Goal: Task Accomplishment & Management: Complete application form

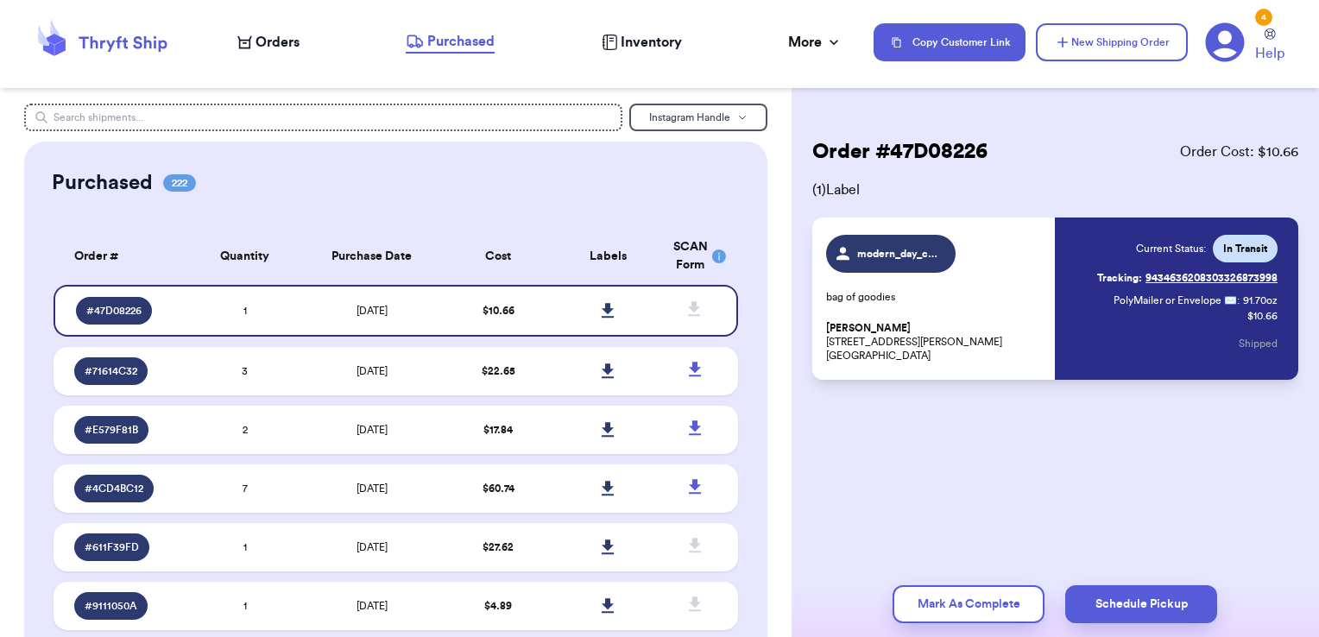
click at [293, 47] on span "Orders" at bounding box center [277, 42] width 44 height 21
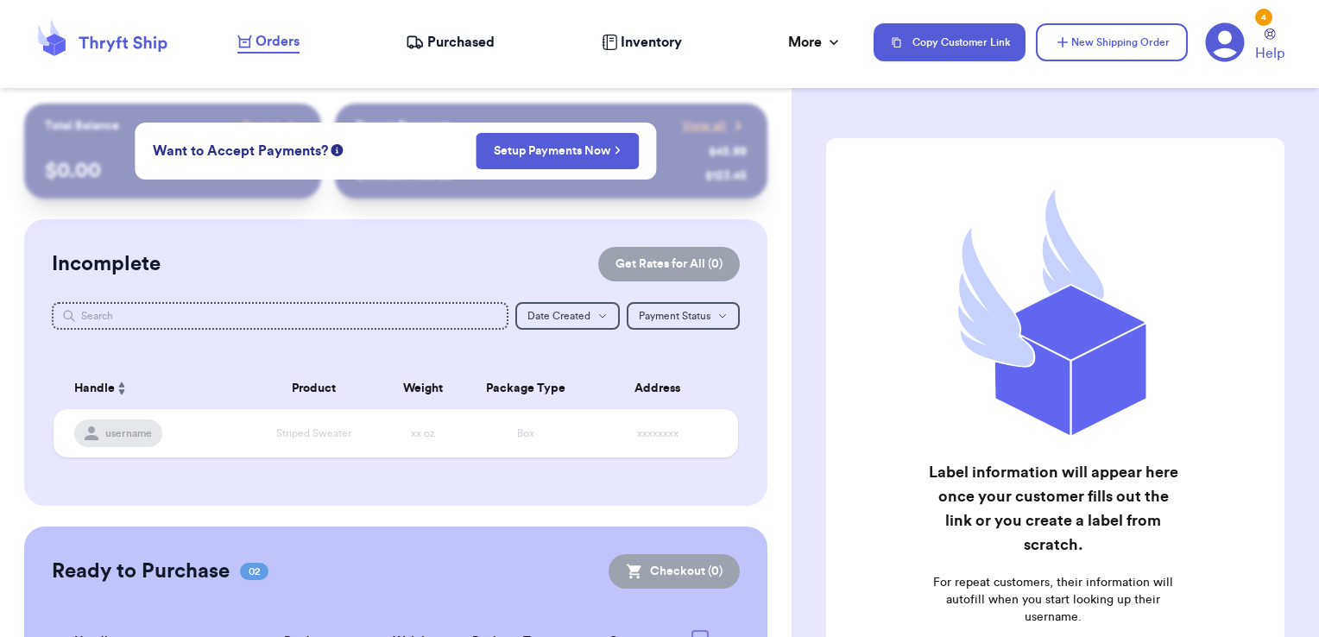
click at [271, 37] on span "Orders" at bounding box center [277, 41] width 44 height 21
click at [594, 149] on link "Setup Payments Now" at bounding box center [557, 150] width 127 height 17
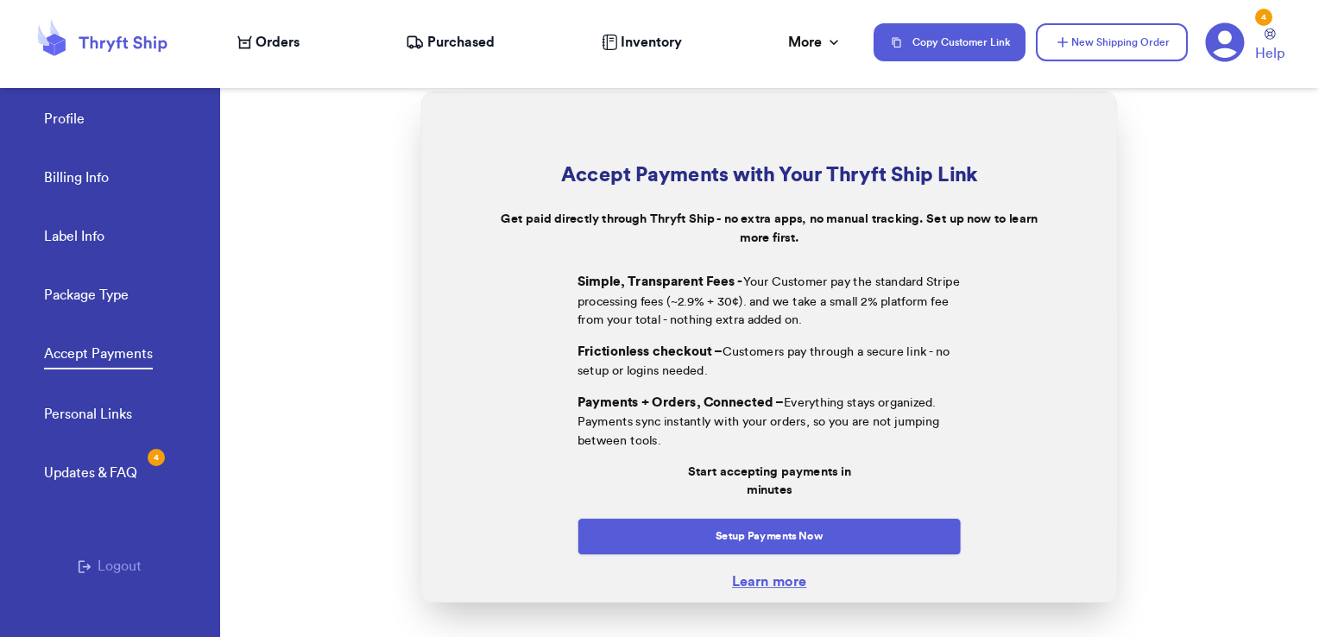
click at [284, 32] on span "Orders" at bounding box center [277, 42] width 44 height 21
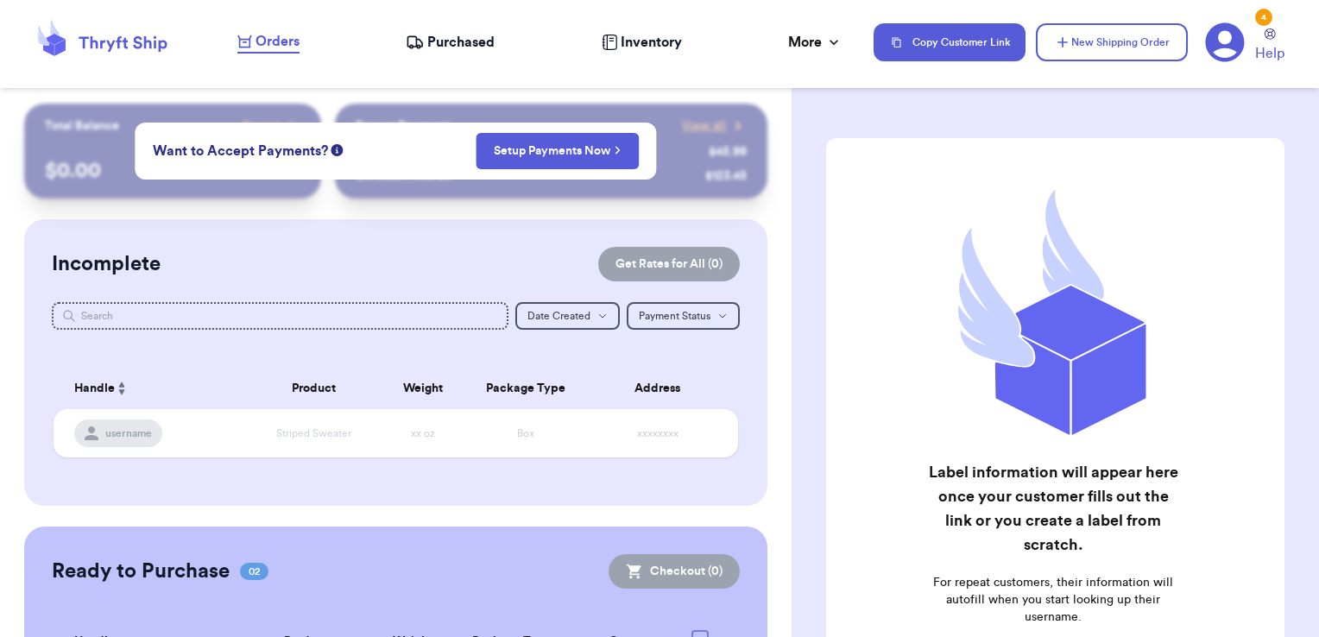
click at [370, 201] on div "Customer Link New Order Total Balance Payout $ 0.00 Recent Payments View all @ …" at bounding box center [395, 465] width 791 height 722
click at [131, 40] on icon at bounding box center [102, 42] width 138 height 47
click at [117, 44] on icon at bounding box center [102, 42] width 138 height 47
click at [1073, 41] on button "New Shipping Order" at bounding box center [1112, 42] width 152 height 38
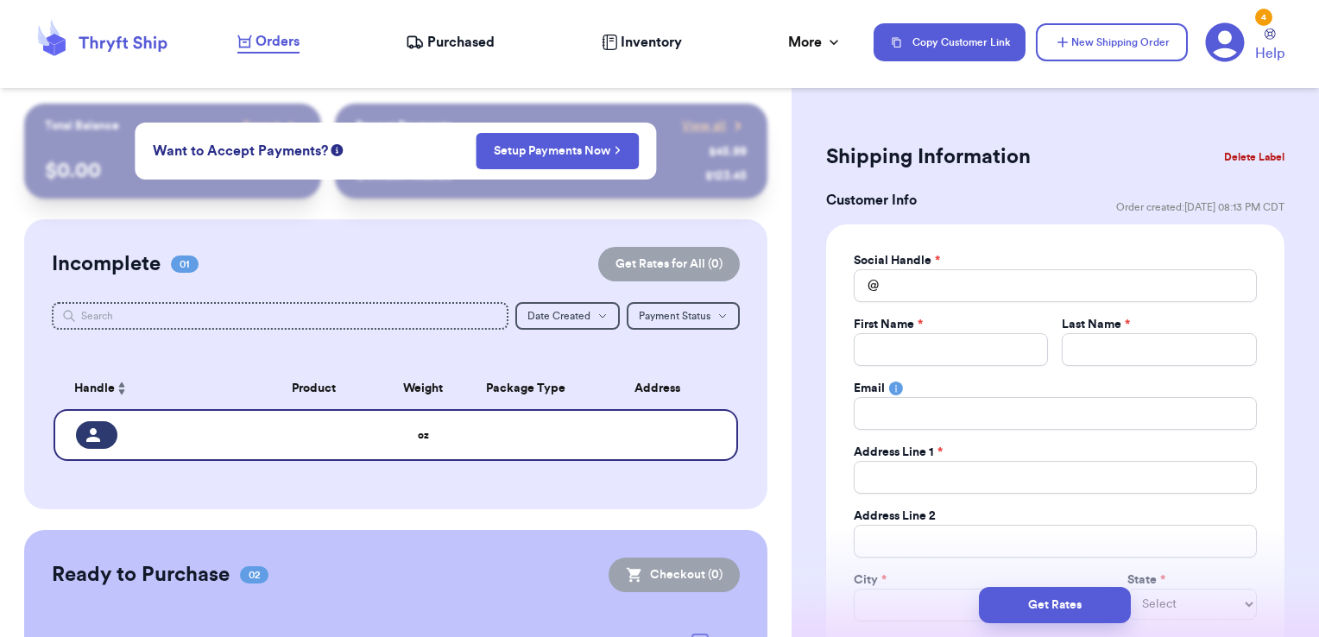
scroll to position [86, 0]
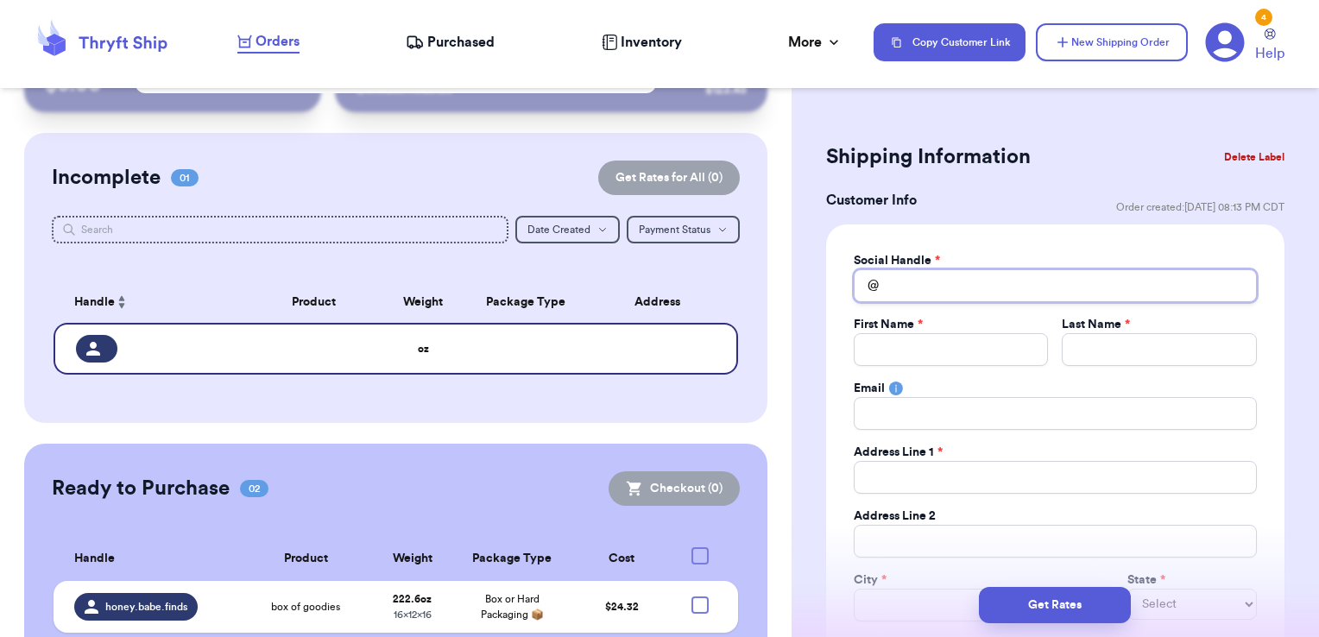
click at [902, 291] on input "Total Amount Paid" at bounding box center [1055, 285] width 403 height 33
type input "d"
type input "de"
type input "dev"
type input "de"
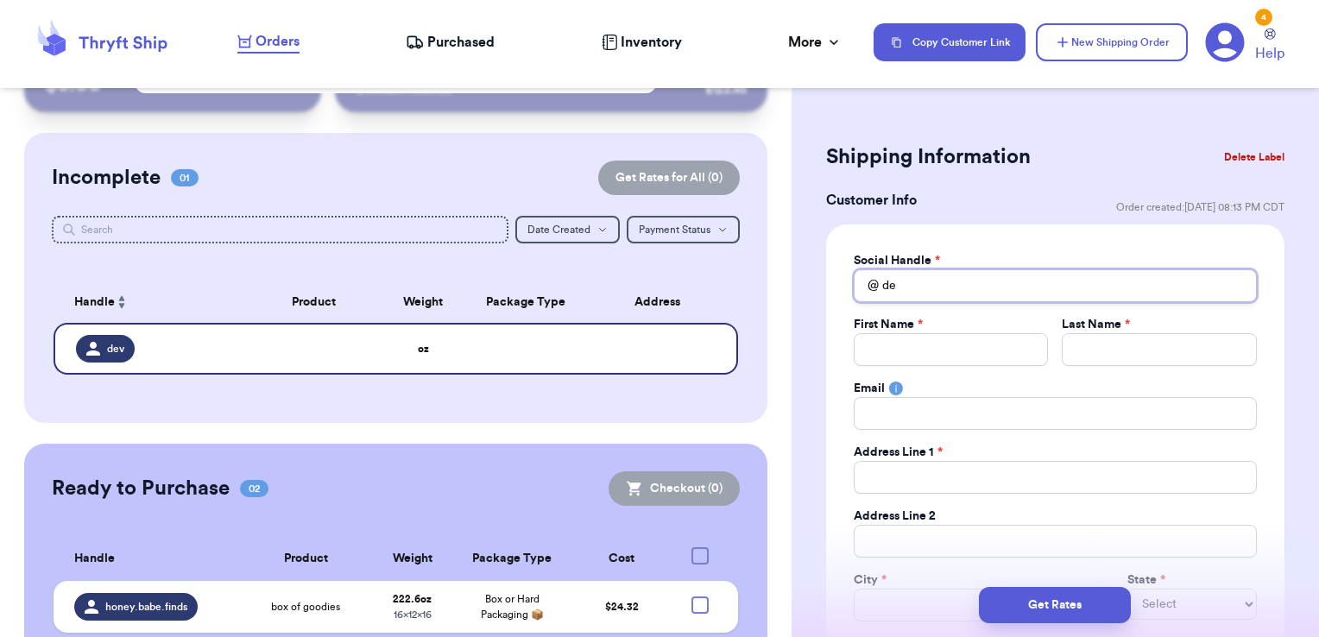
type input "d"
type input "t"
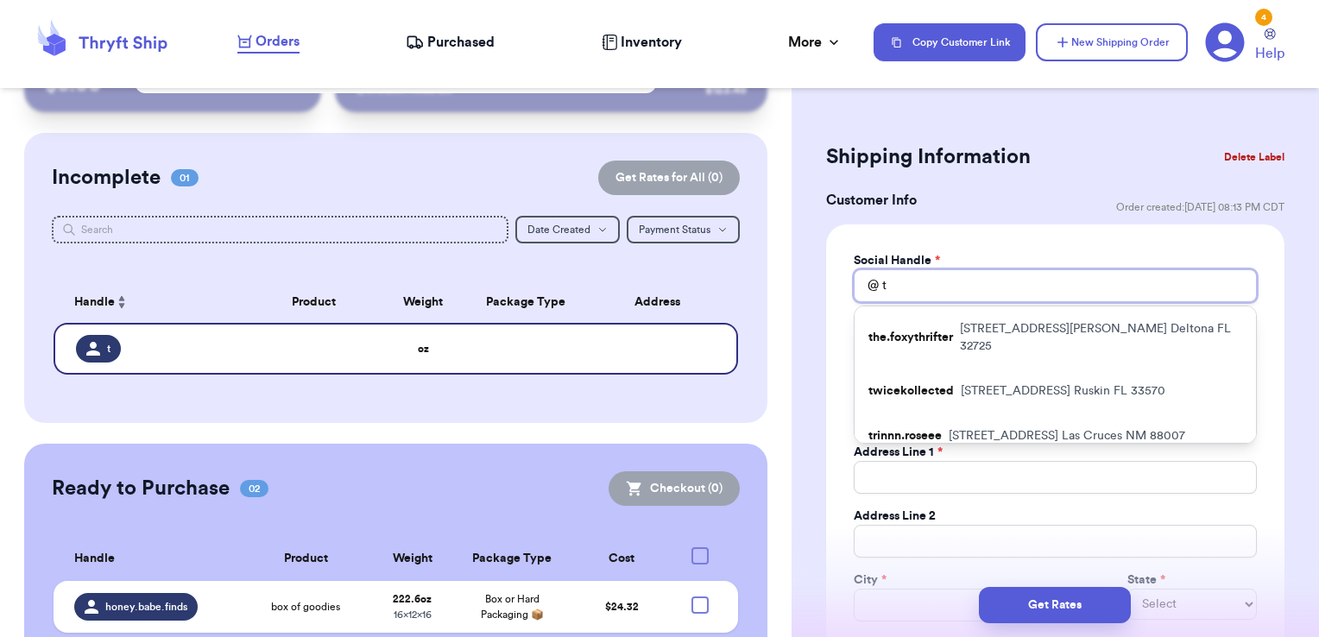
type input "tr"
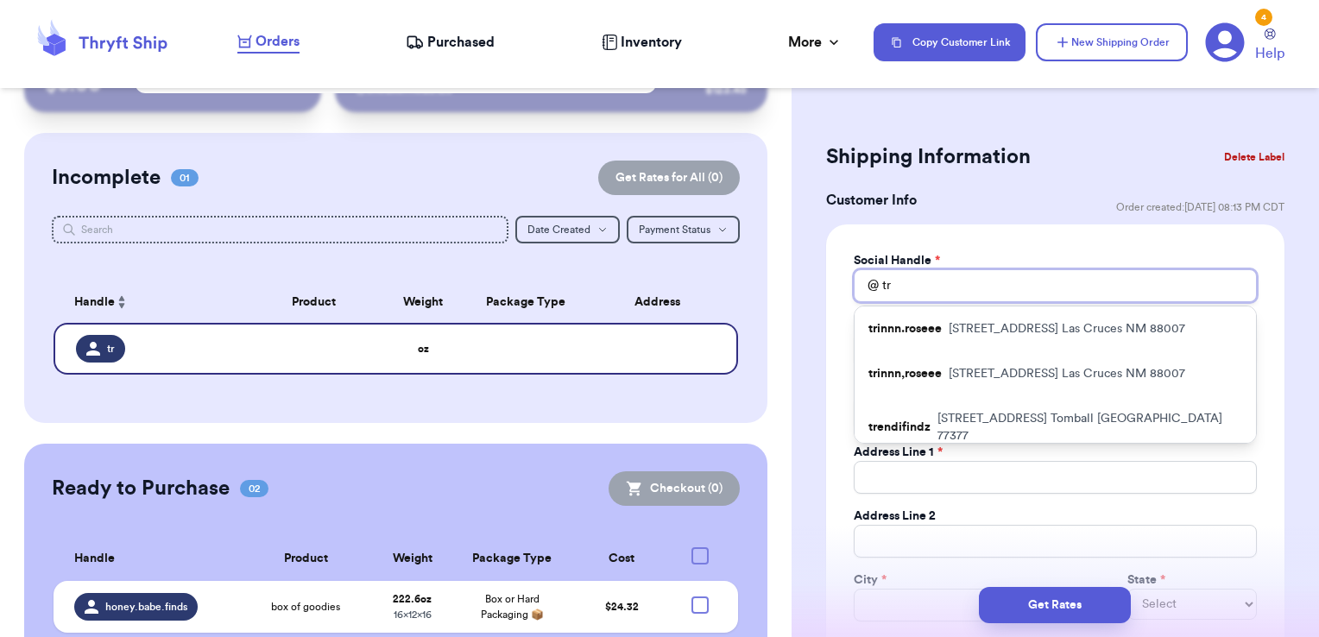
type input "tri"
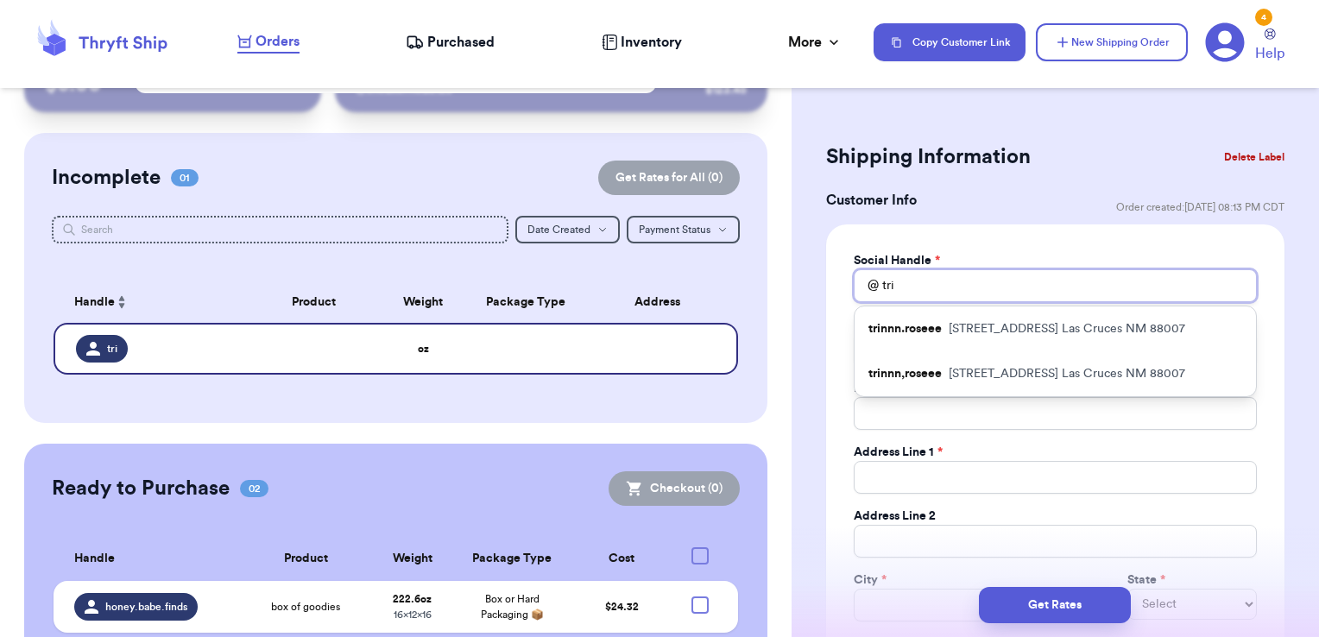
type input "tr"
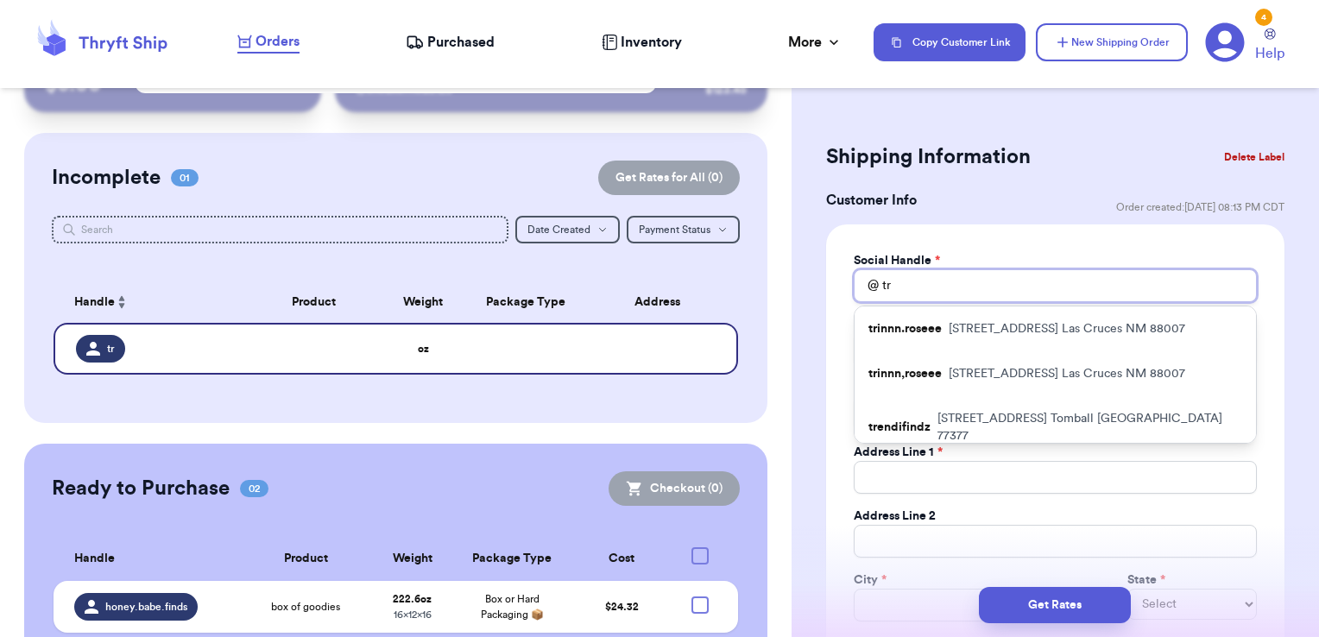
type input "t"
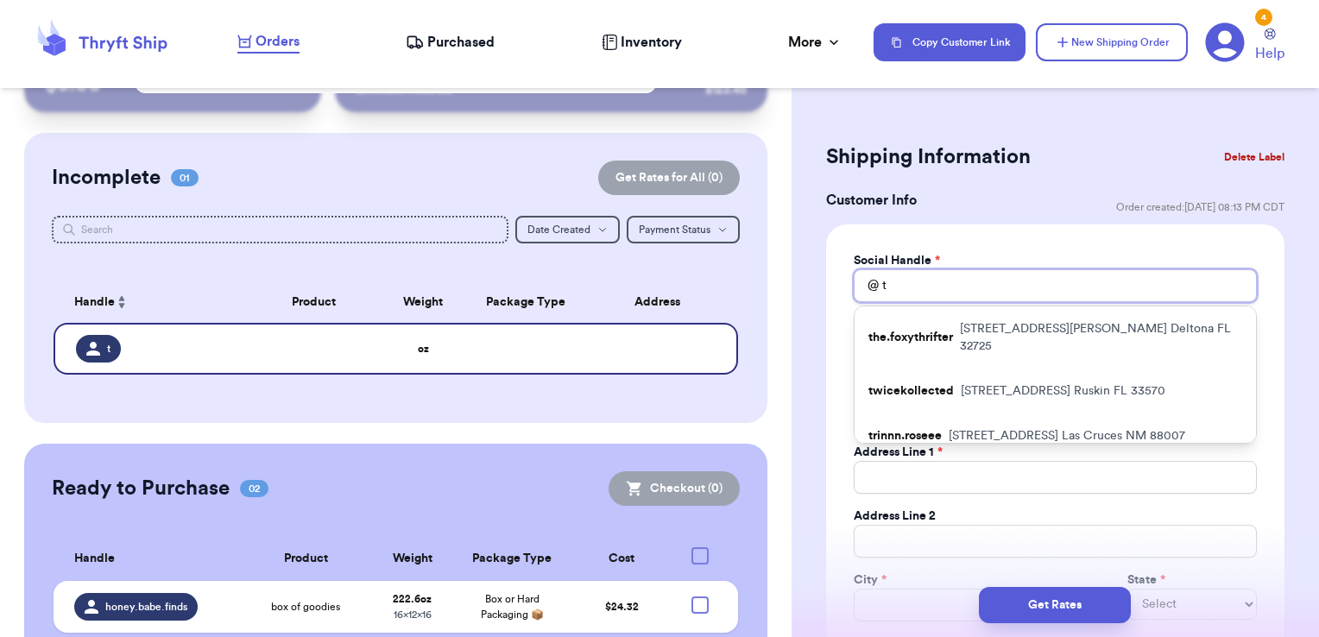
type input "th"
type input "thr"
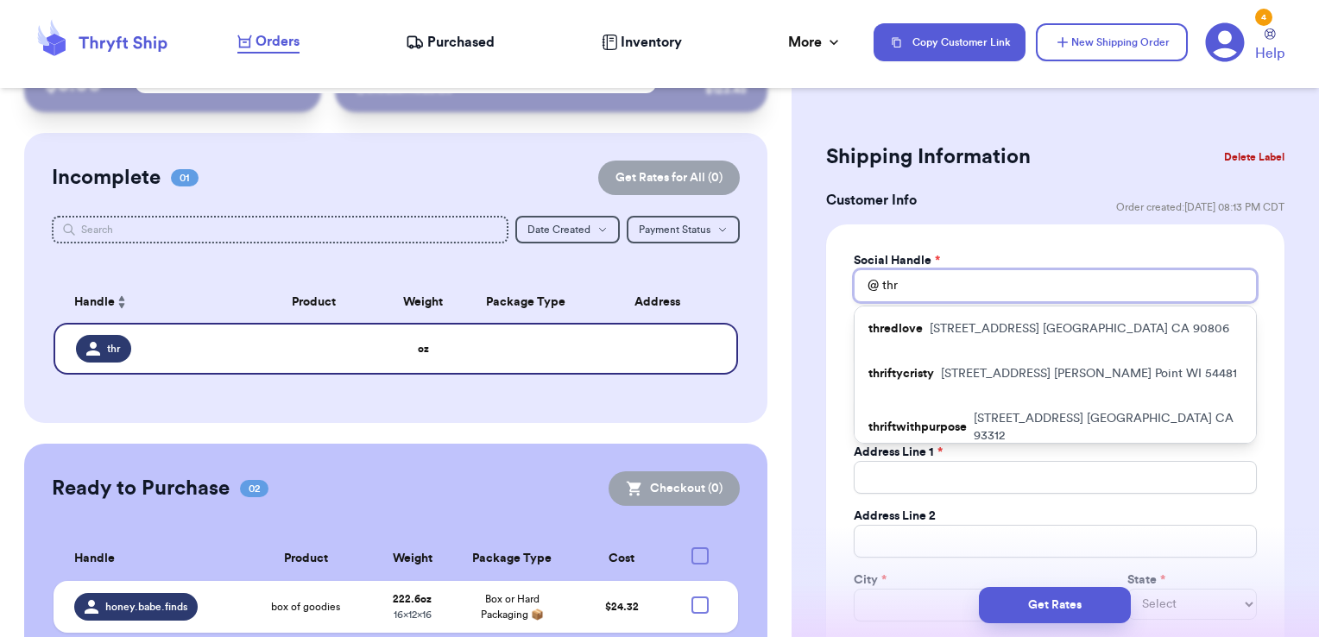
type input "thri"
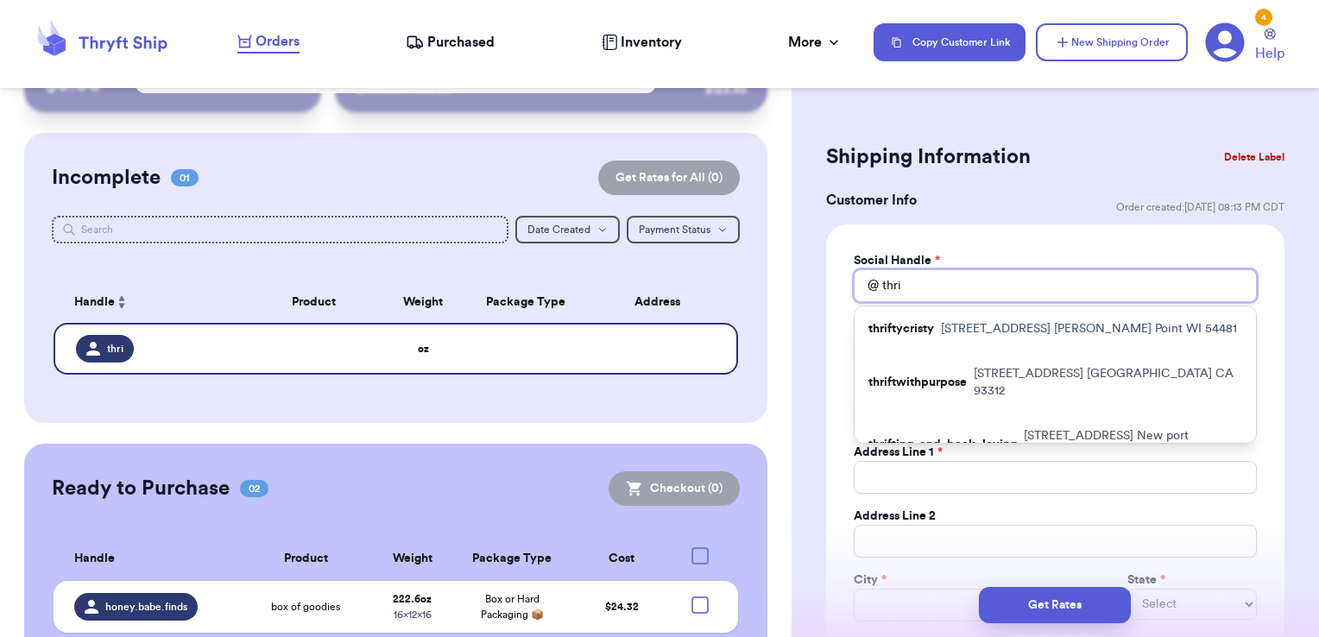
type input "thrif"
type input "thri"
type input "thr"
type input "th"
type input "t"
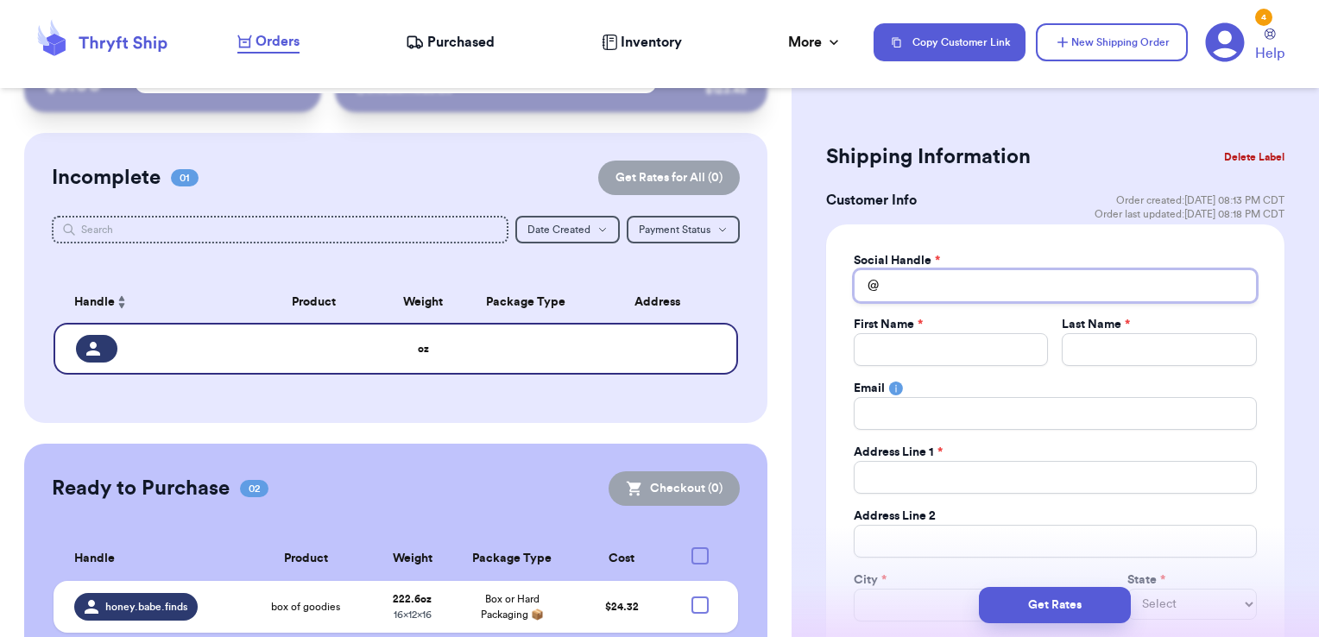
type input "t"
type input "te"
type input "ten"
type input "tenn"
type input "ten"
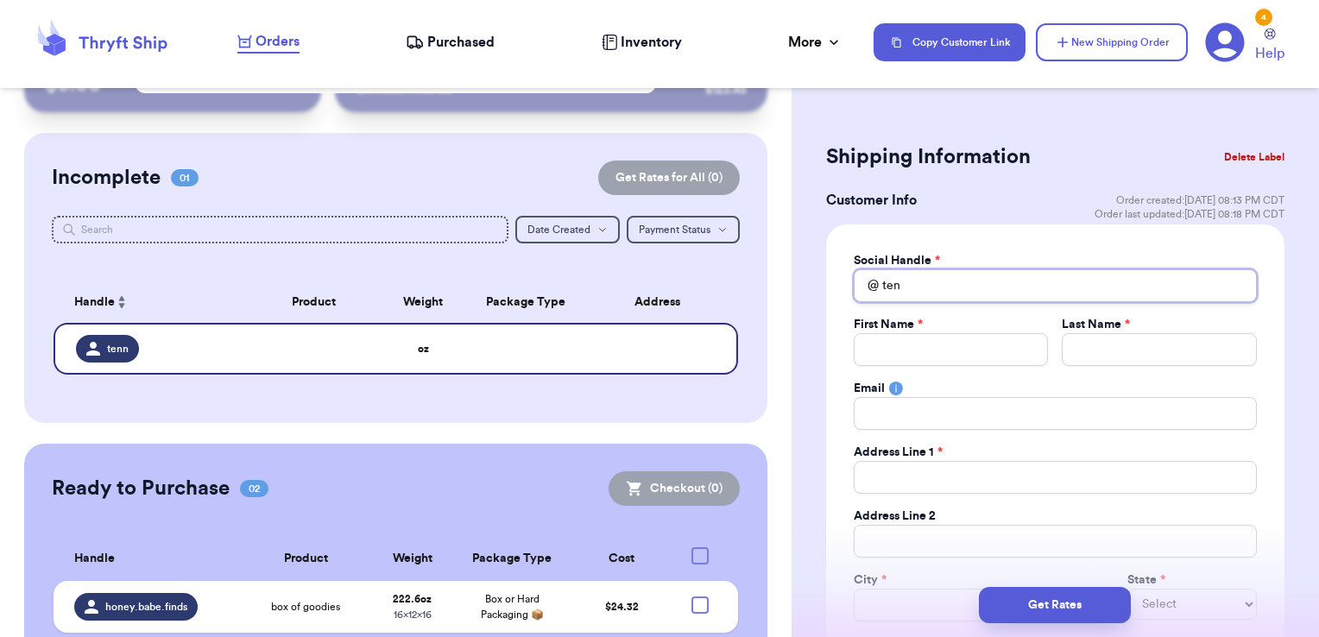
type input "te"
type input "t"
type input "D"
type input "De"
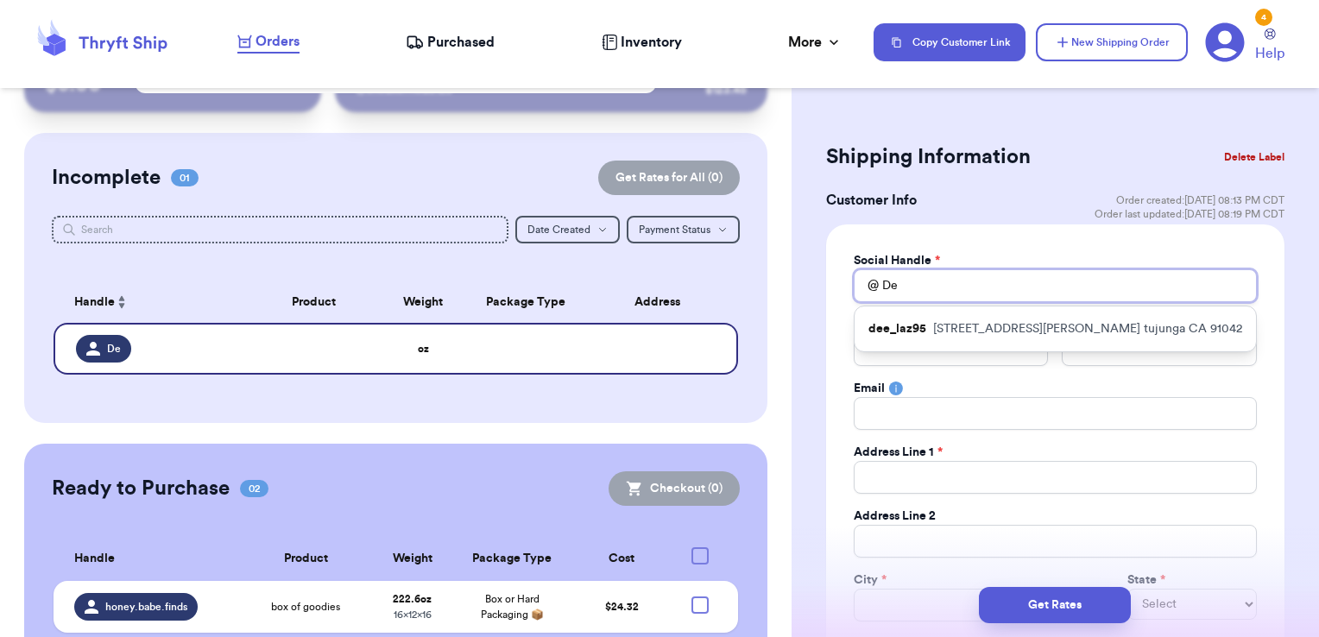
type input "D"
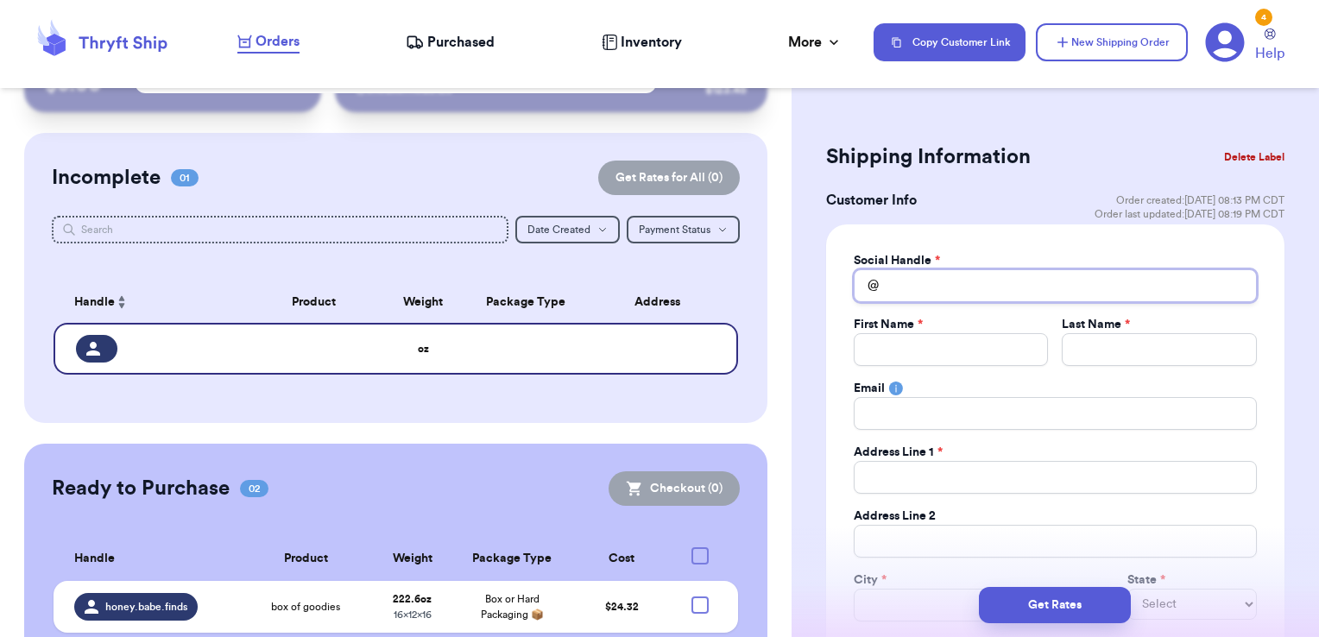
type input "k"
type input "ki"
type input "kit"
type input "kitc"
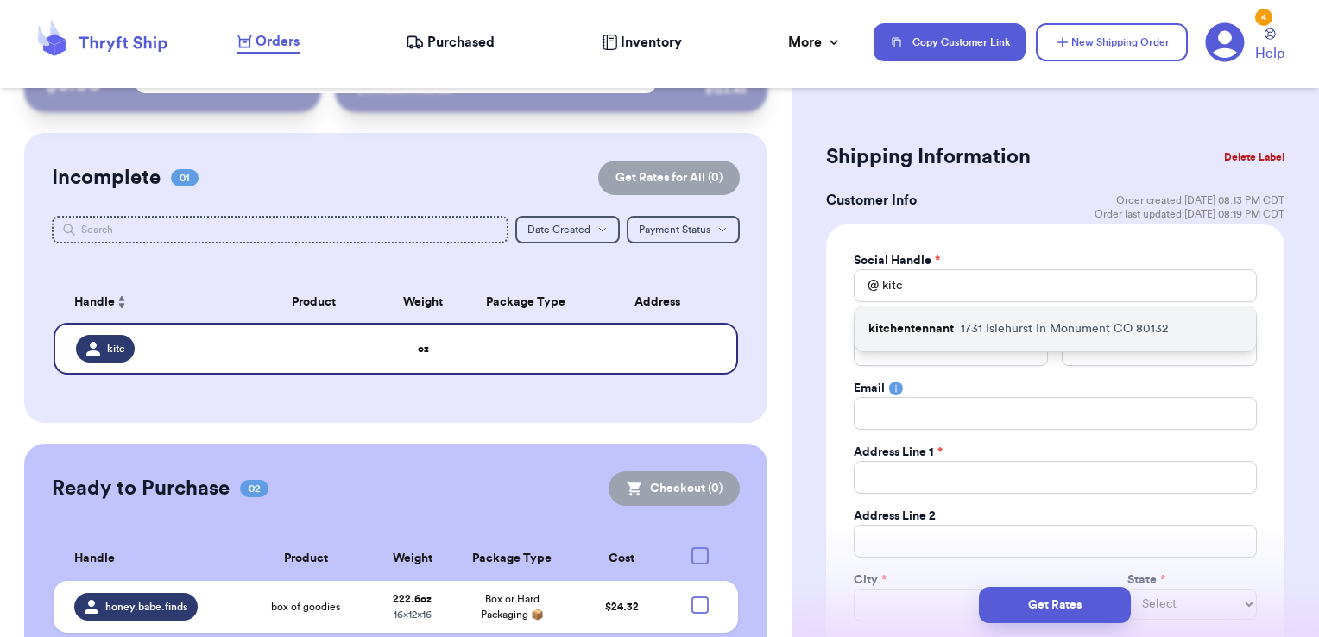
click at [953, 330] on p "kitchentennant" at bounding box center [910, 328] width 85 height 17
type input "kitchentennant"
type input "Devin"
type input "[PERSON_NAME]"
type input "[EMAIL_ADDRESS][DOMAIN_NAME]"
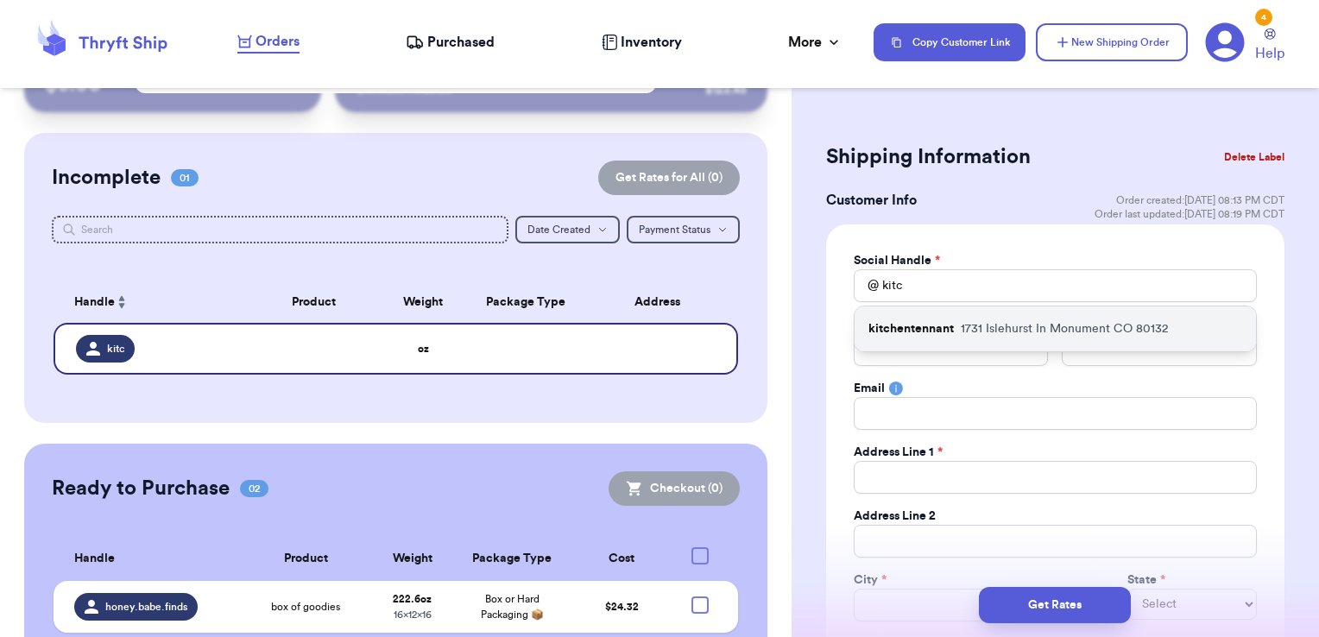
type input "1731 Islehurst In"
type input "Monument"
select select "CO"
type input "80132"
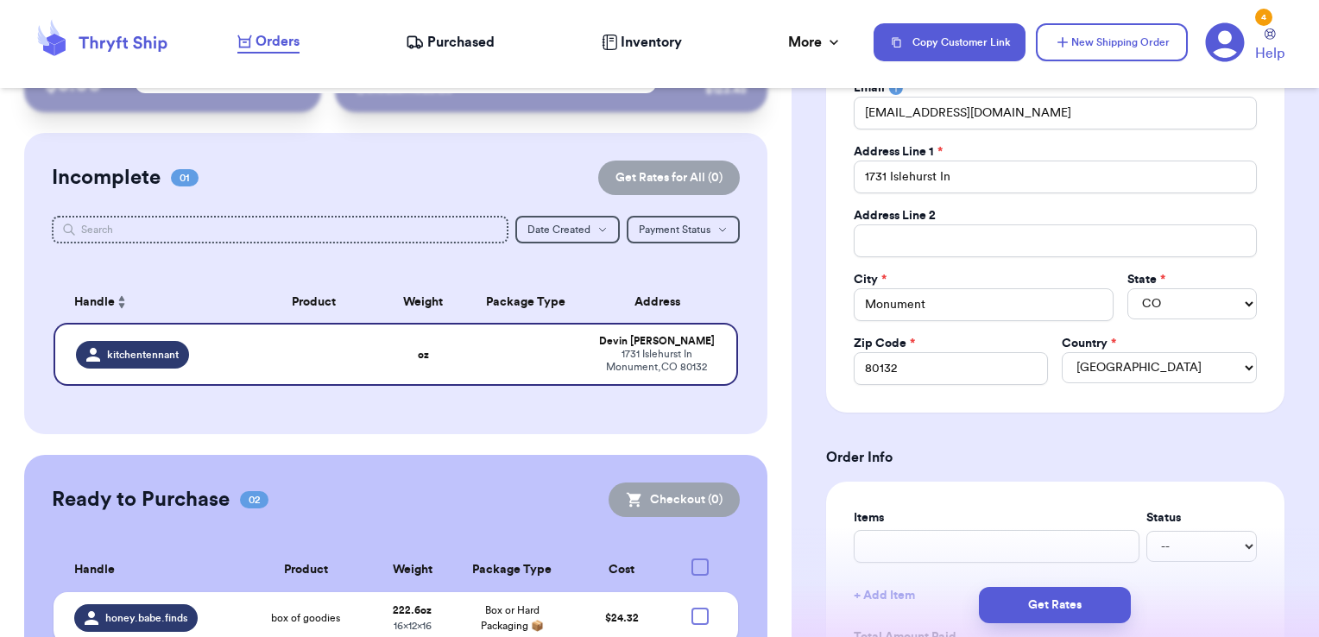
scroll to position [518, 0]
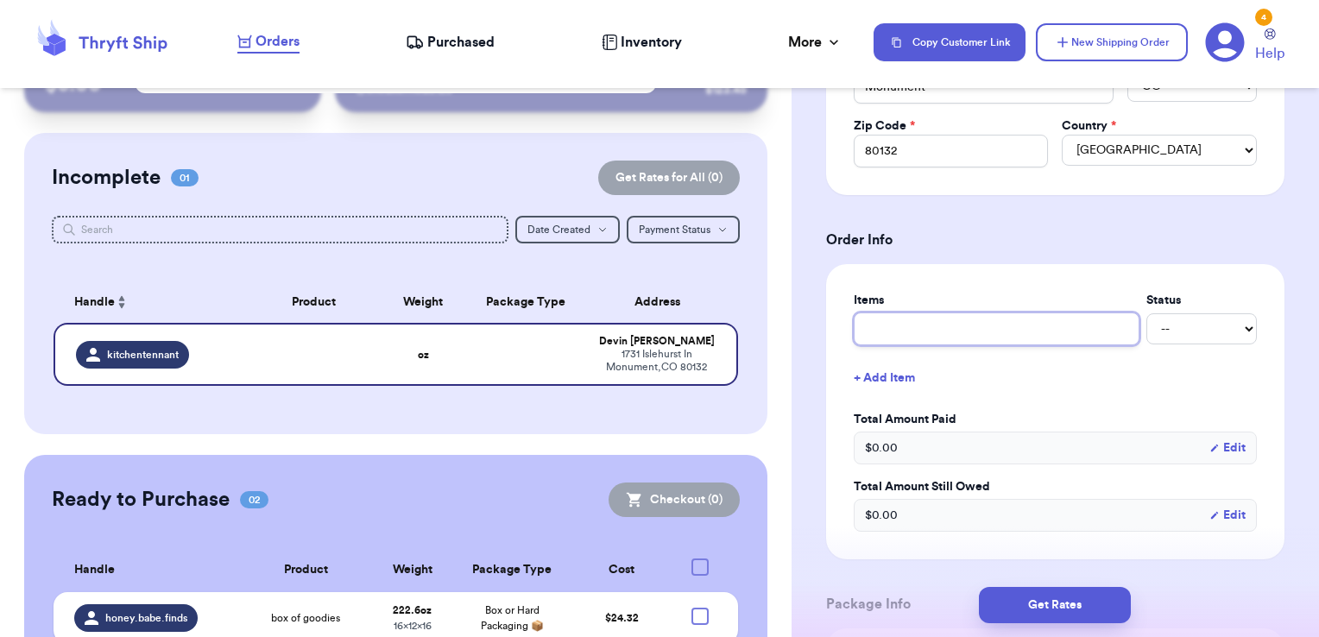
click at [1008, 331] on input "text" at bounding box center [997, 328] width 286 height 33
type input "D"
type input "Di"
type input "Dis"
type input "Disn"
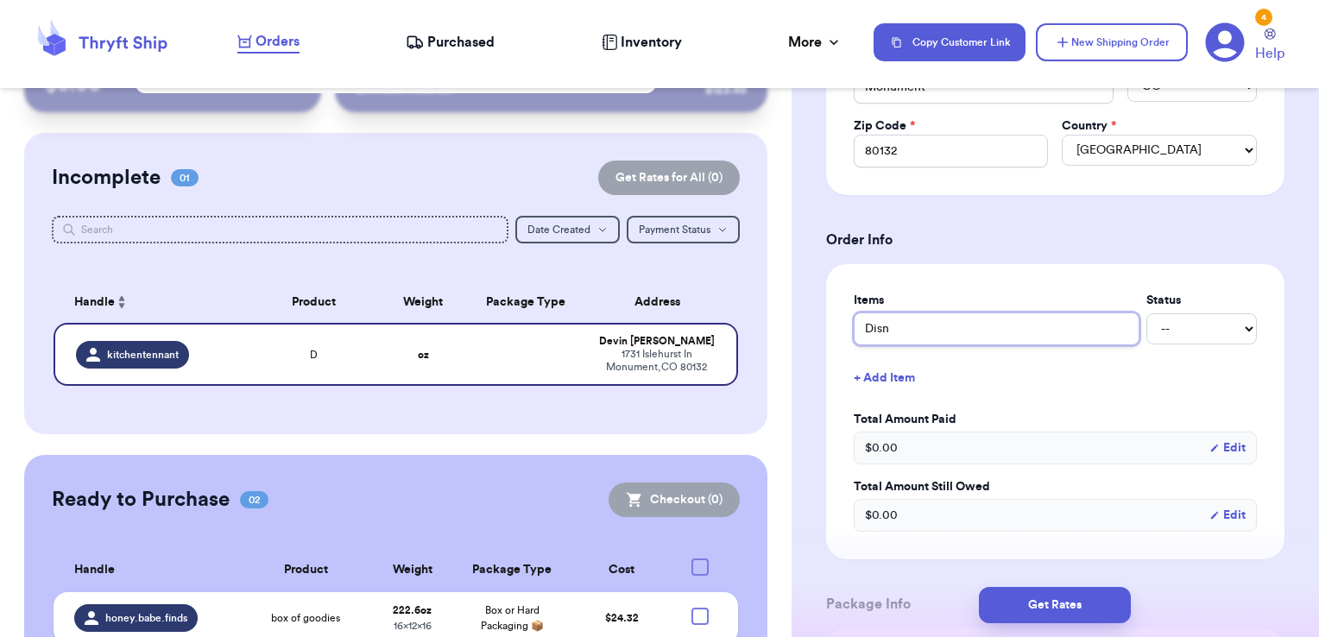
type input "Disne"
type input "Disney"
type input "Disney b"
type input "[PERSON_NAME]"
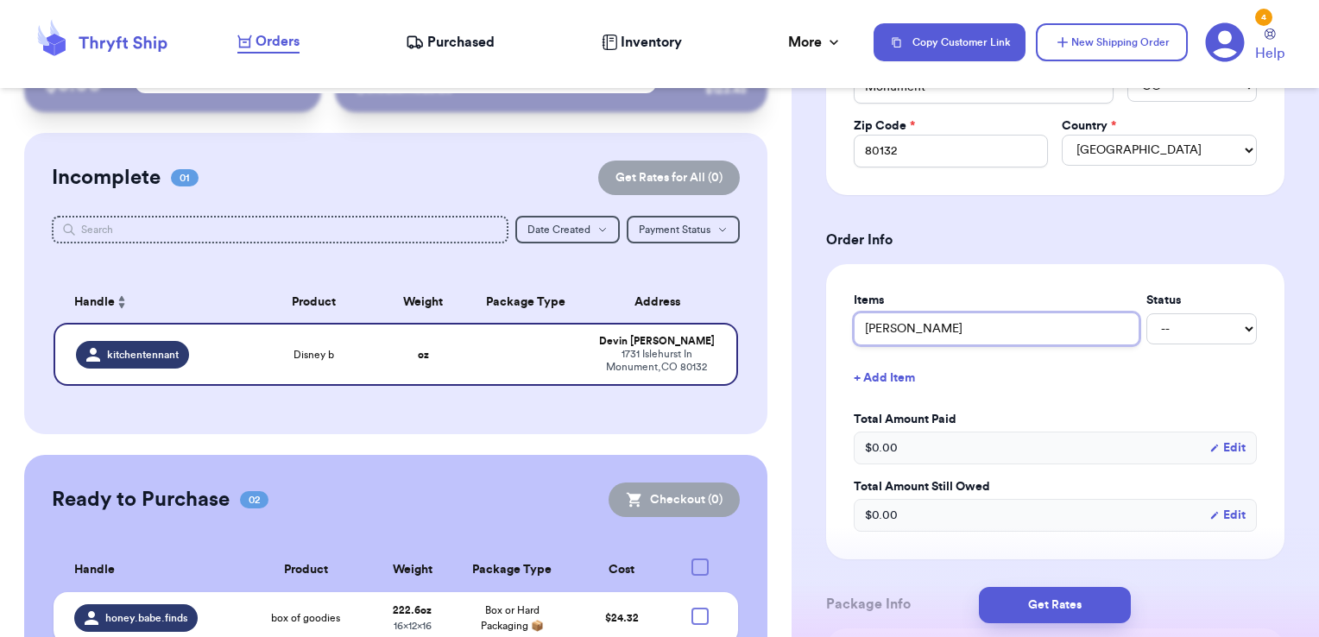
type input "Disney bag"
click at [1194, 326] on select "-- Paid Owes" at bounding box center [1201, 328] width 110 height 31
select select "paid"
click at [1146, 313] on select "-- Paid Owes" at bounding box center [1201, 328] width 110 height 31
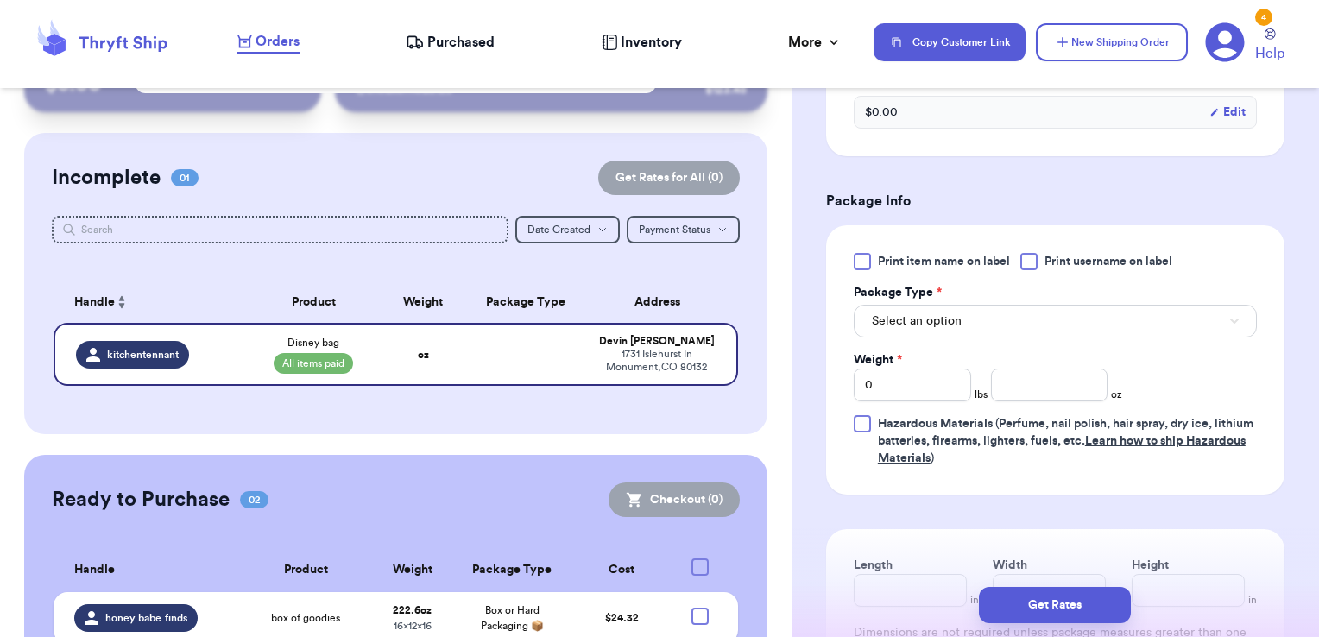
scroll to position [949, 0]
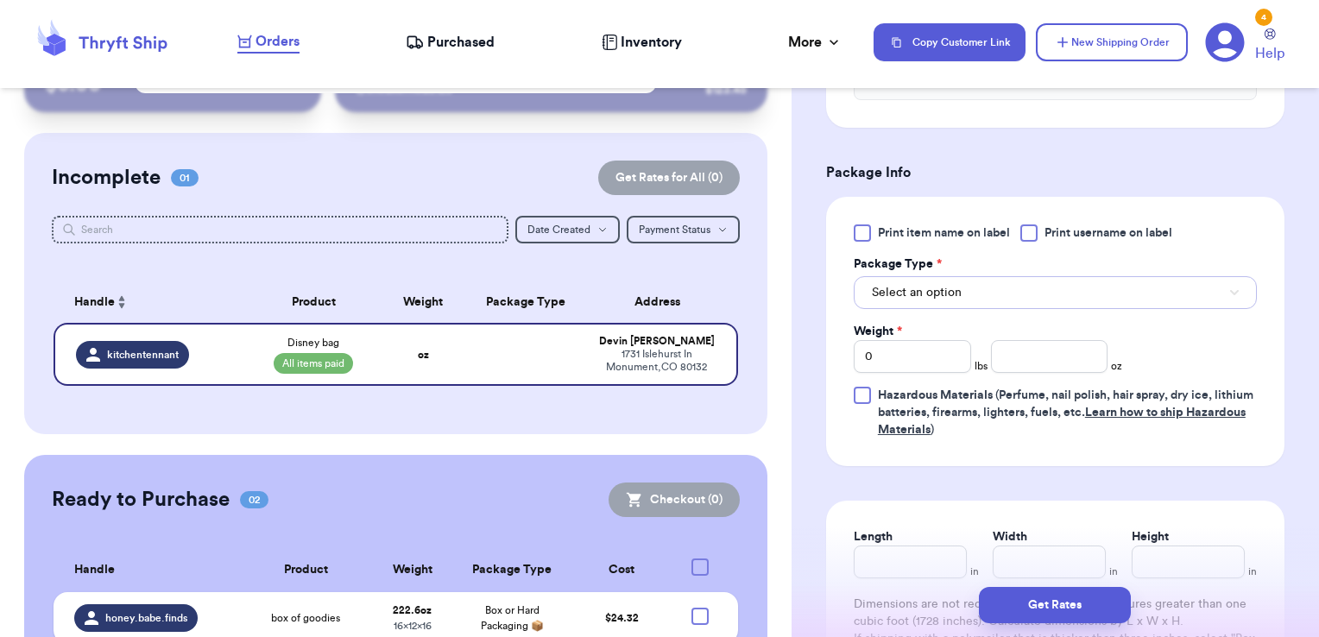
click at [1026, 295] on button "Select an option" at bounding box center [1055, 292] width 403 height 33
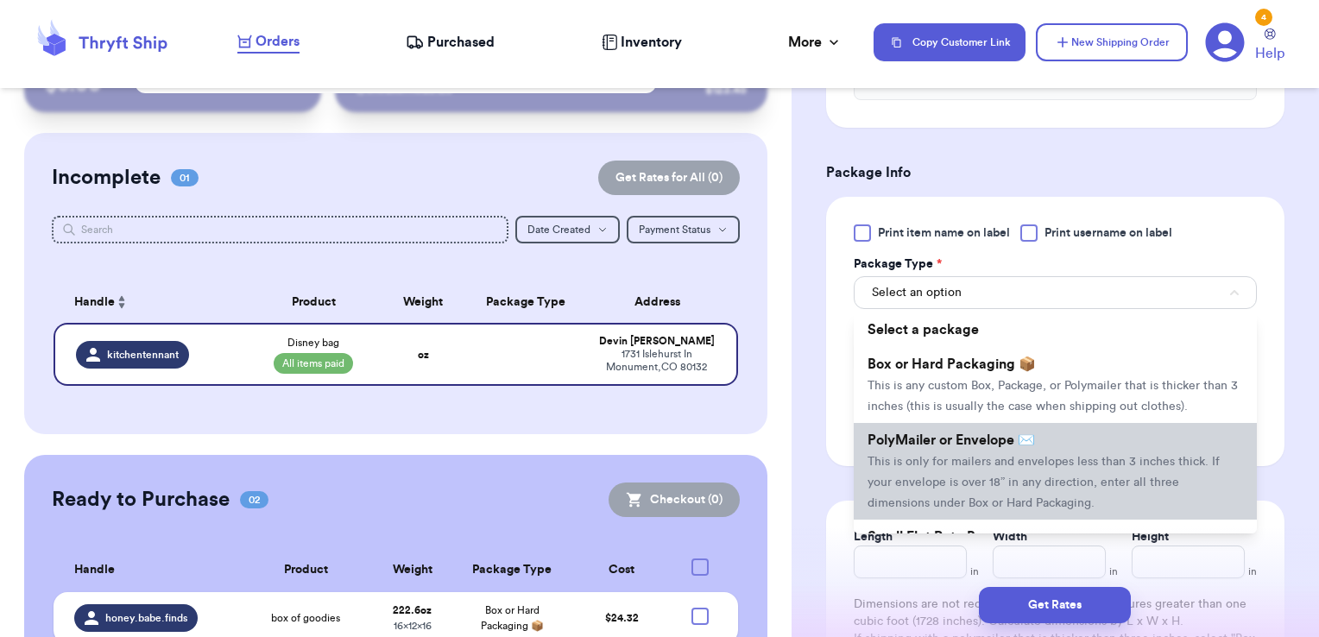
click at [994, 483] on span "This is only for mailers and envelopes less than 3 inches thick. If your envelo…" at bounding box center [1043, 483] width 352 height 54
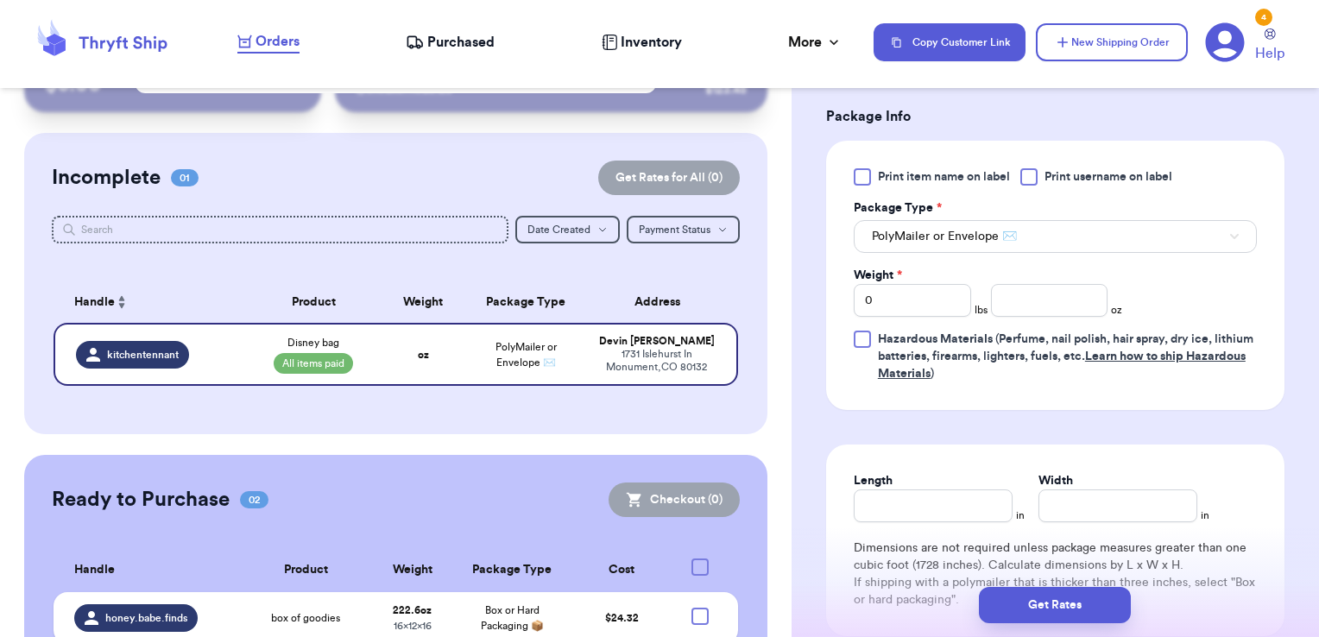
scroll to position [1122, 0]
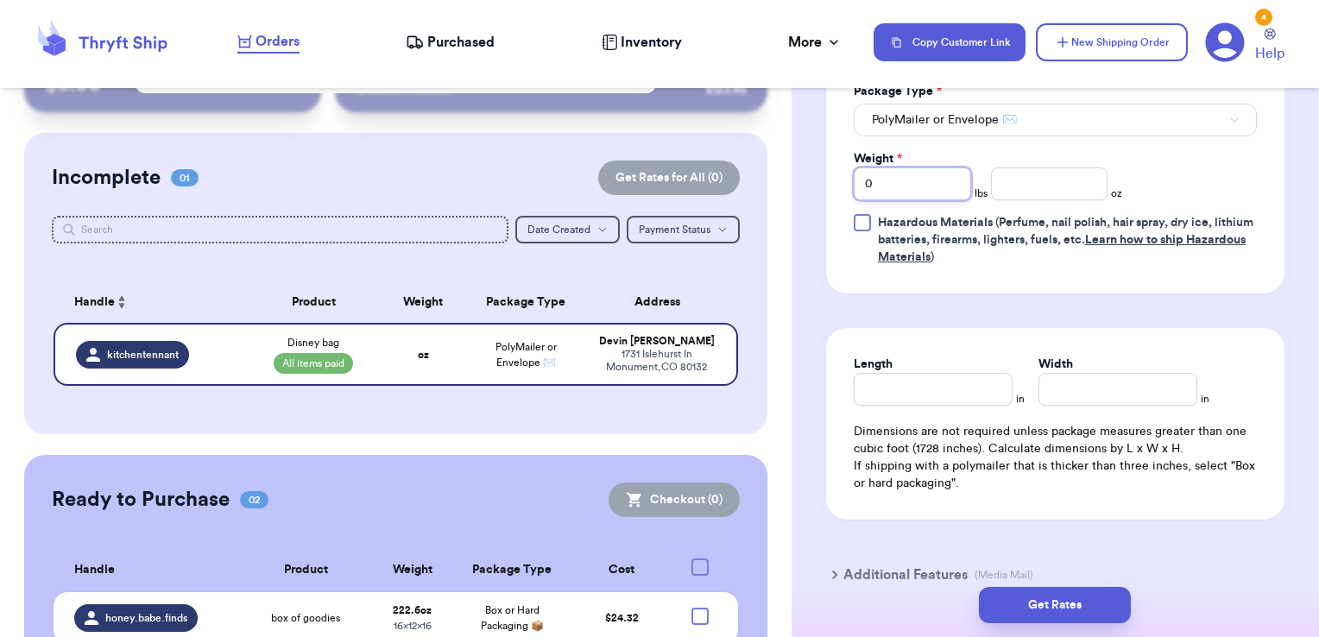
click at [936, 186] on input "0" at bounding box center [912, 183] width 117 height 33
type input "1"
click at [1031, 150] on div "Weight * 1 lbs oz" at bounding box center [988, 175] width 268 height 50
click at [1037, 173] on input "number" at bounding box center [1049, 183] width 117 height 33
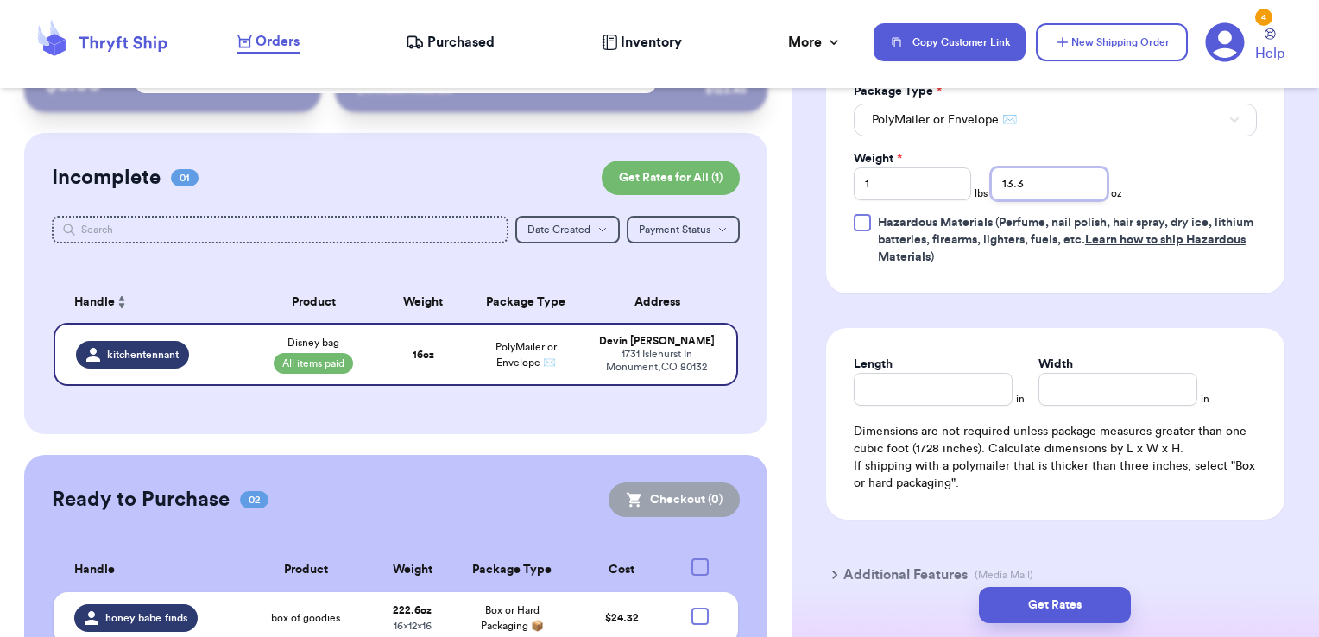
type input "13.3"
click at [974, 388] on input "Length" at bounding box center [933, 389] width 159 height 33
type input "14"
click at [1077, 385] on input "Width *" at bounding box center [1117, 389] width 159 height 33
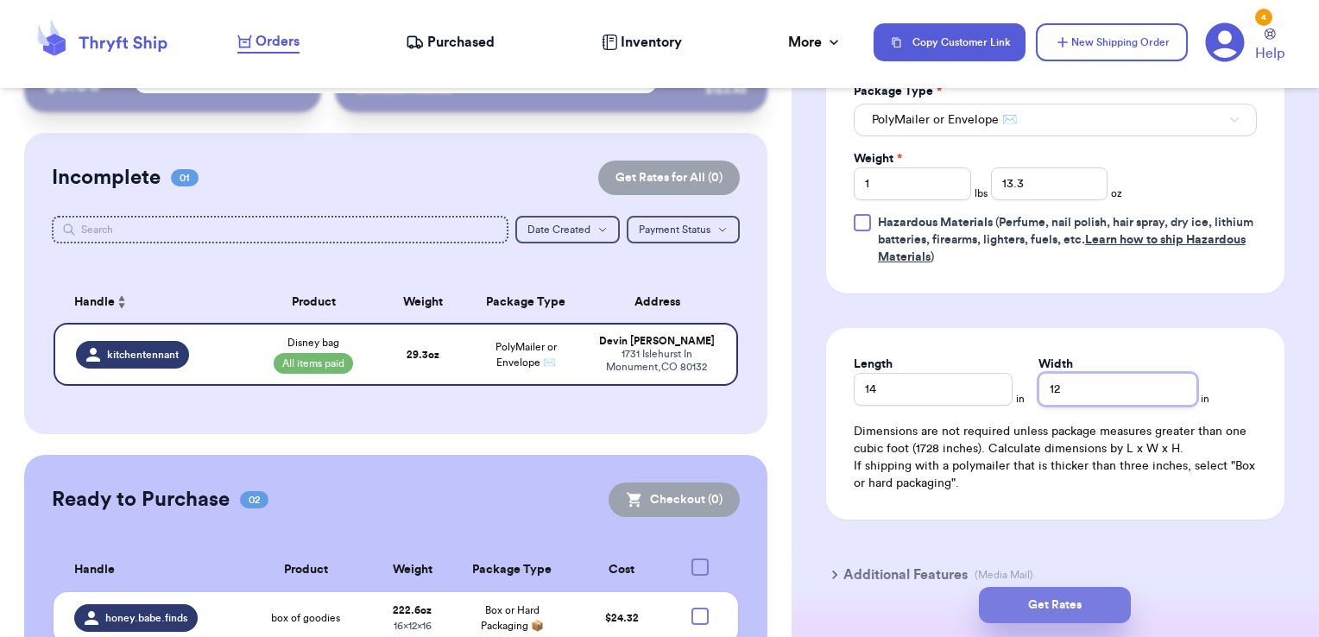
type input "12"
click at [1046, 604] on button "Get Rates" at bounding box center [1055, 605] width 152 height 36
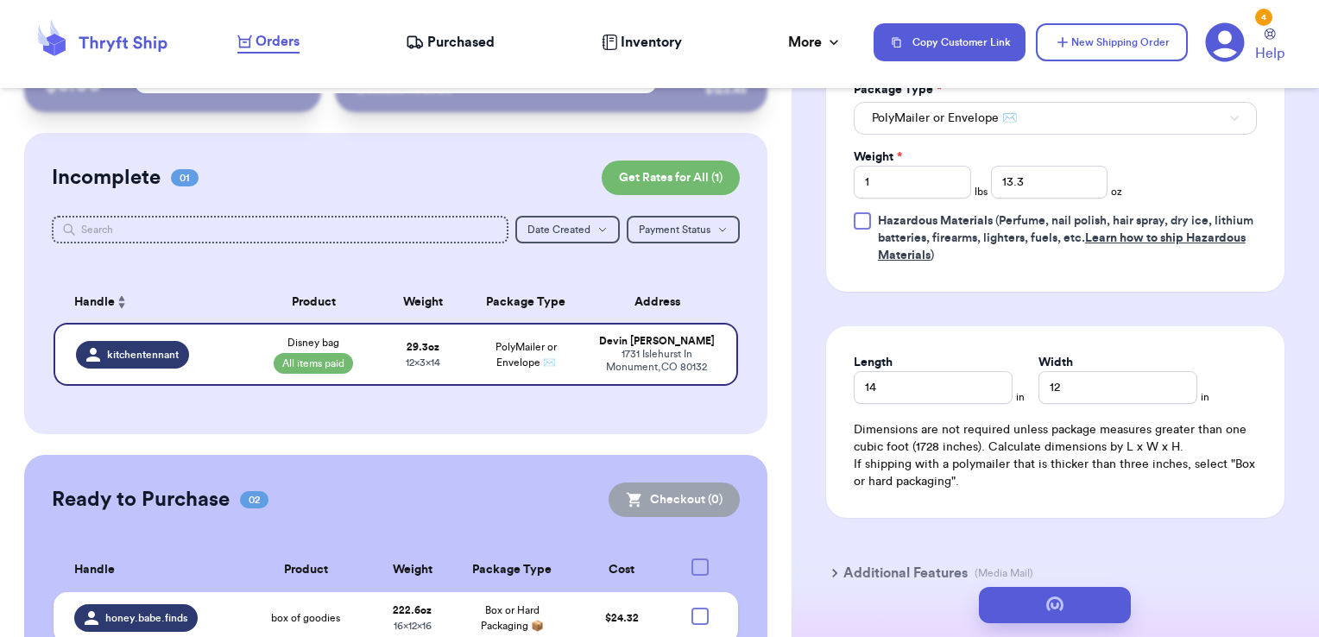
scroll to position [0, 0]
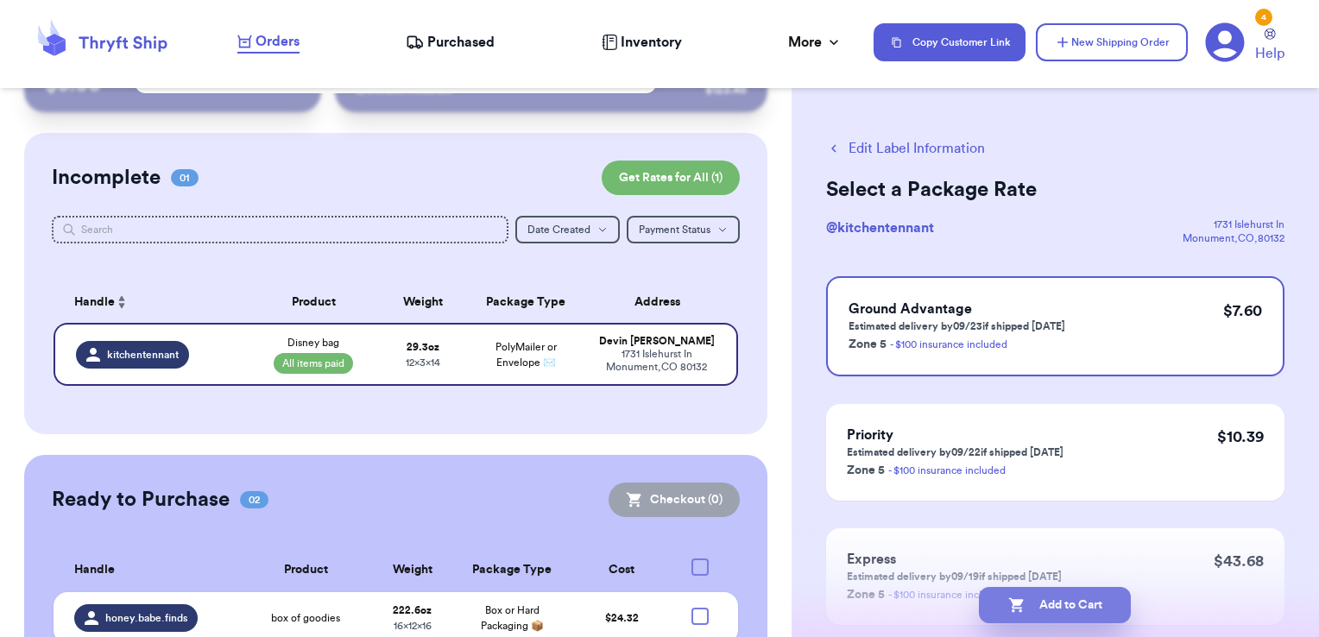
click at [1094, 608] on button "Add to Cart" at bounding box center [1055, 605] width 152 height 36
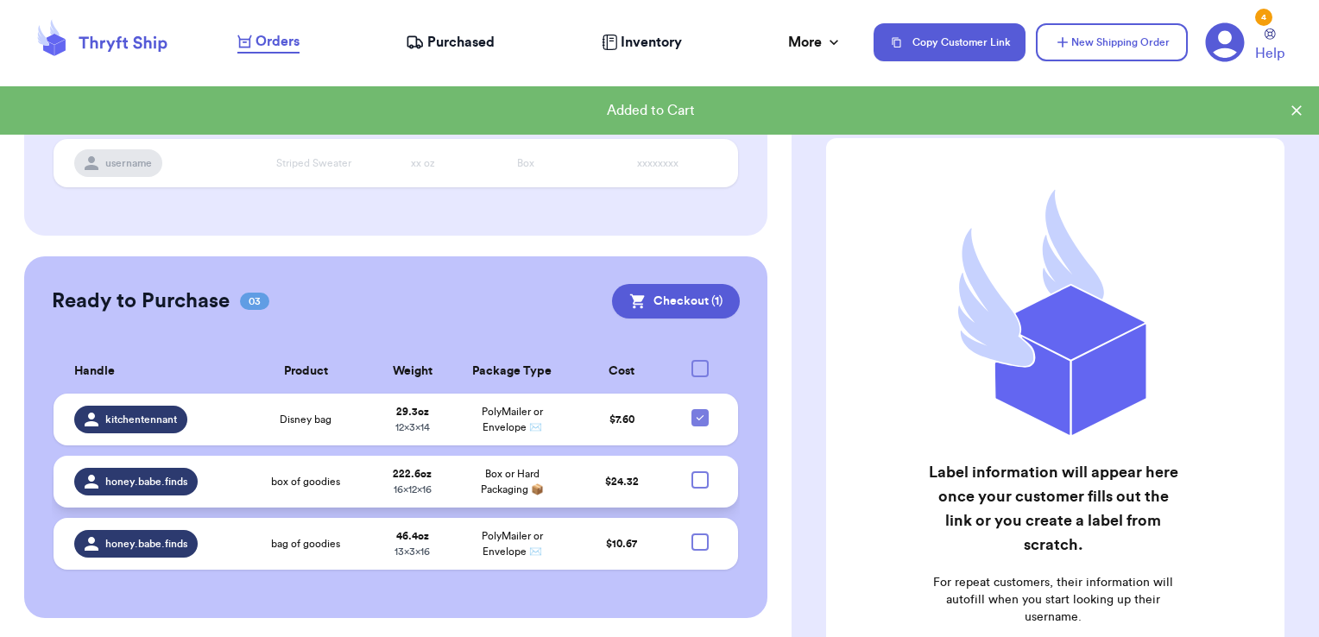
scroll to position [271, 0]
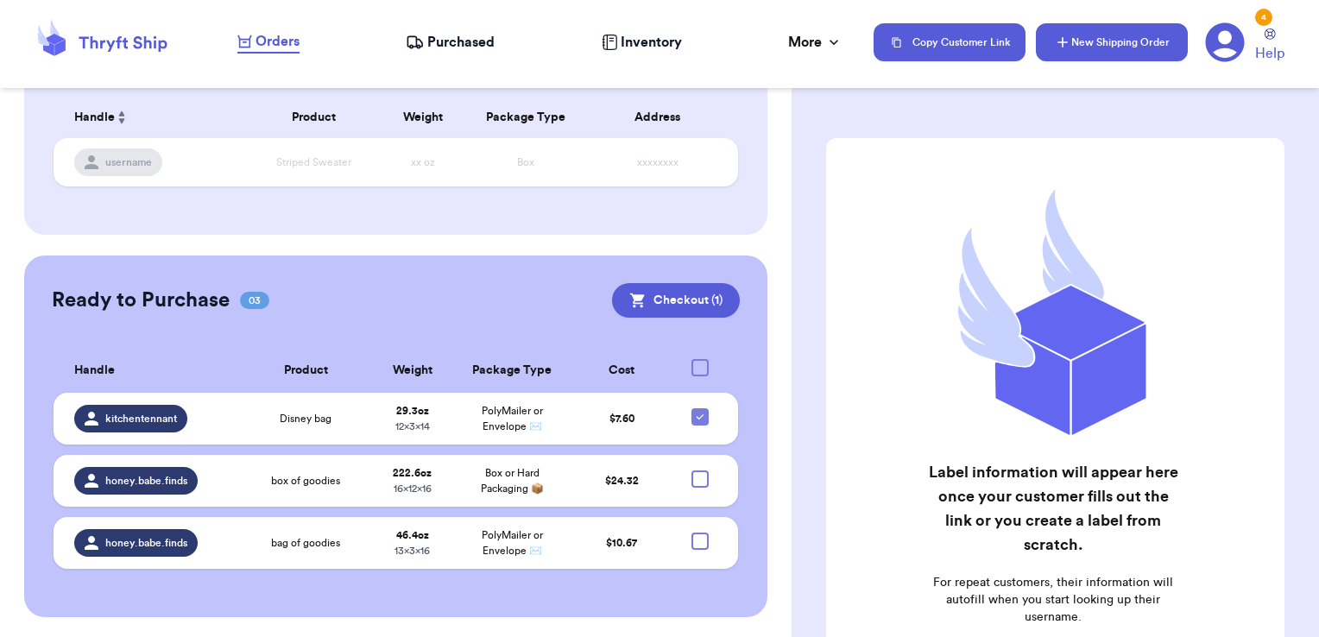
click at [1116, 30] on button "New Shipping Order" at bounding box center [1112, 42] width 152 height 38
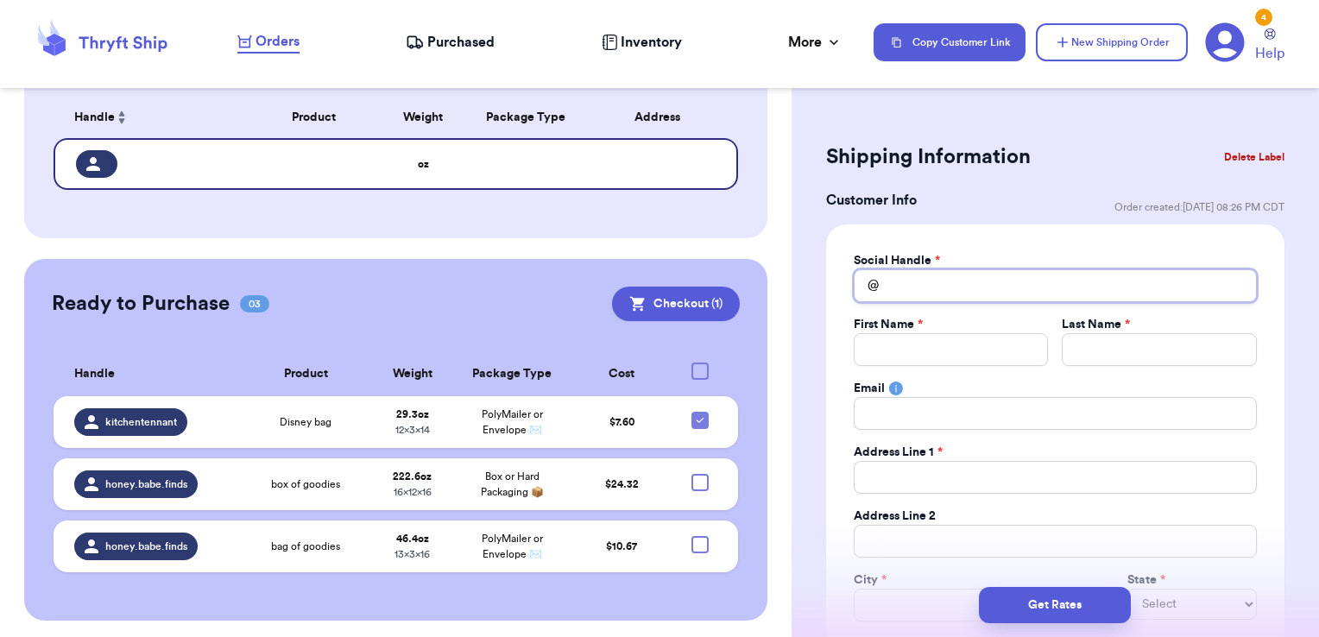
click at [960, 280] on input "Total Amount Paid" at bounding box center [1055, 285] width 403 height 33
type input "j"
type input "ju"
type input "[DATE]"
type input "juli"
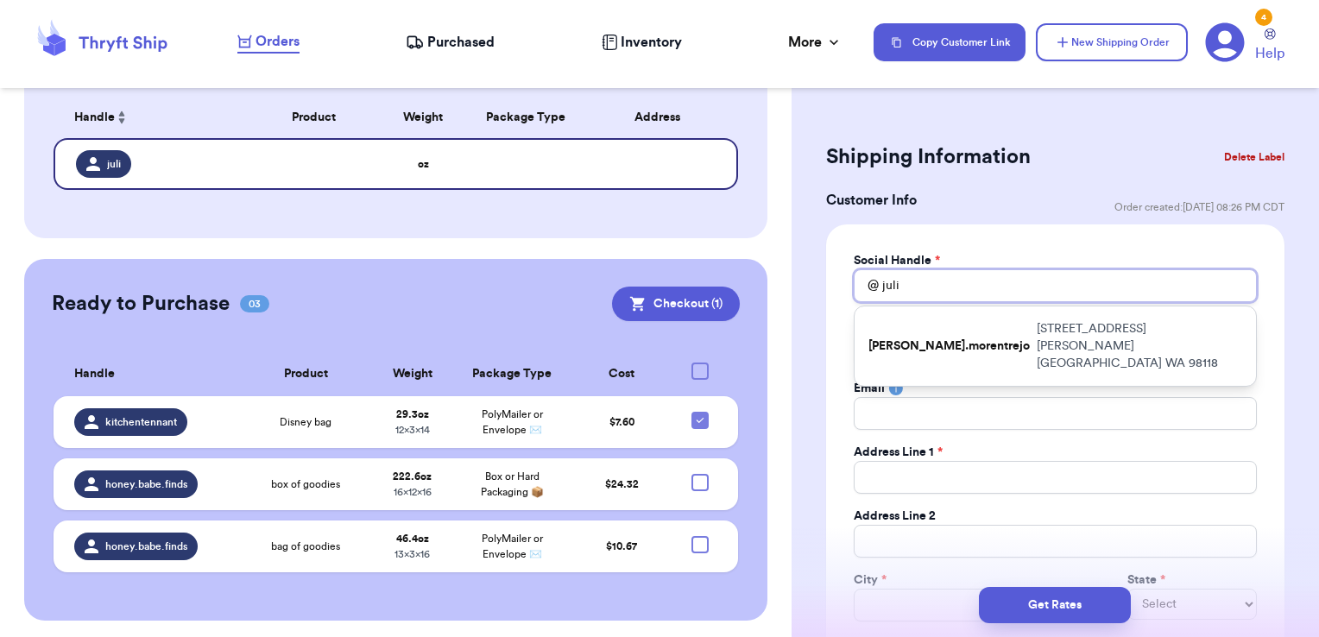
type input "[PERSON_NAME]"
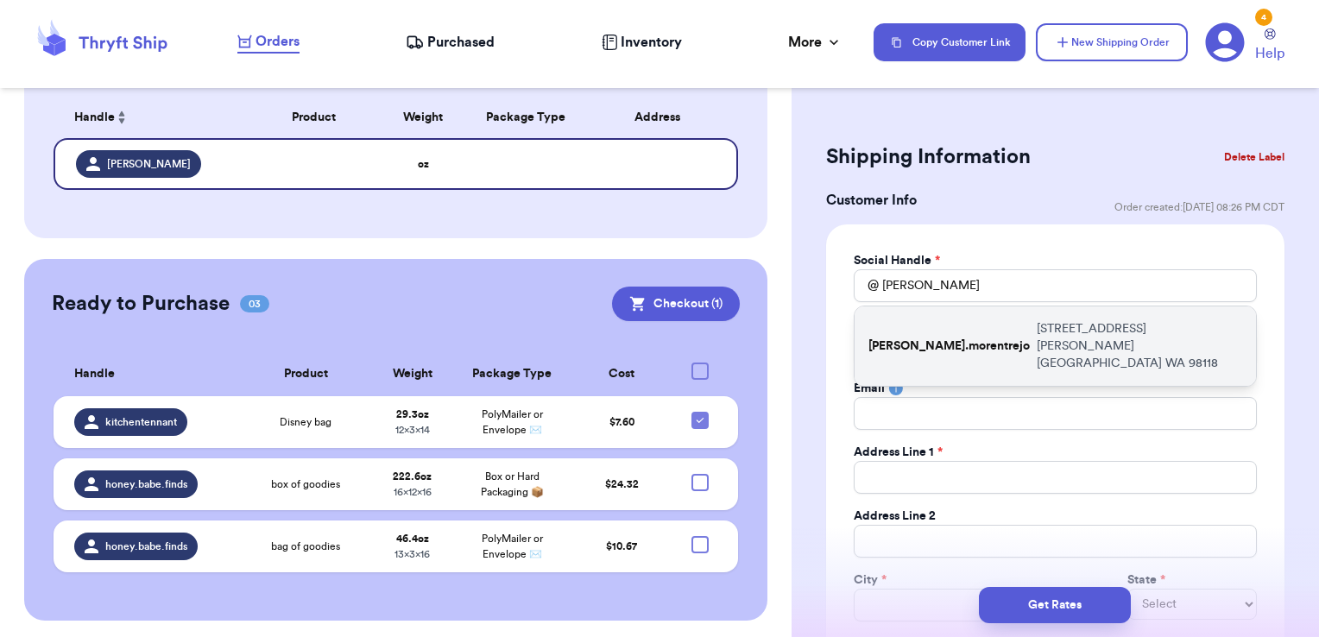
click at [949, 337] on p "[PERSON_NAME].morentrejo" at bounding box center [948, 345] width 161 height 17
type input "[PERSON_NAME].morentrejo"
type input "[PERSON_NAME]"
type input "[EMAIL_ADDRESS][DOMAIN_NAME]"
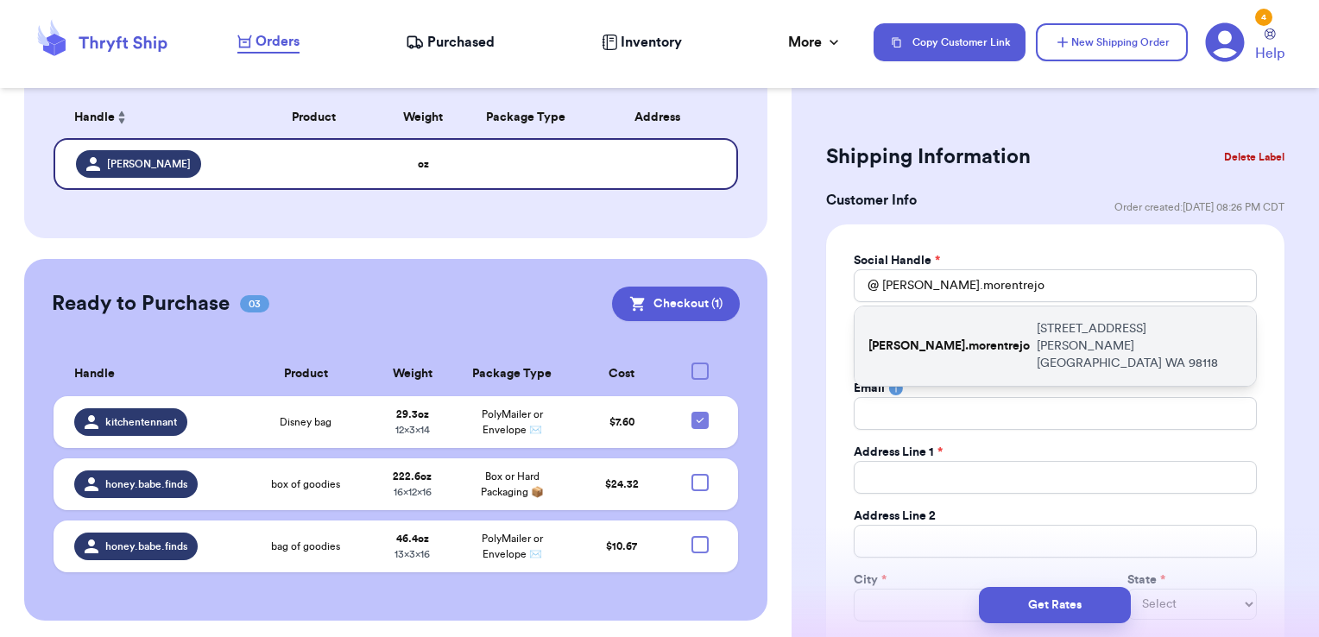
type input "[STREET_ADDRESS][PERSON_NAME]"
type input "[GEOGRAPHIC_DATA]"
select select "WA"
type input "98118"
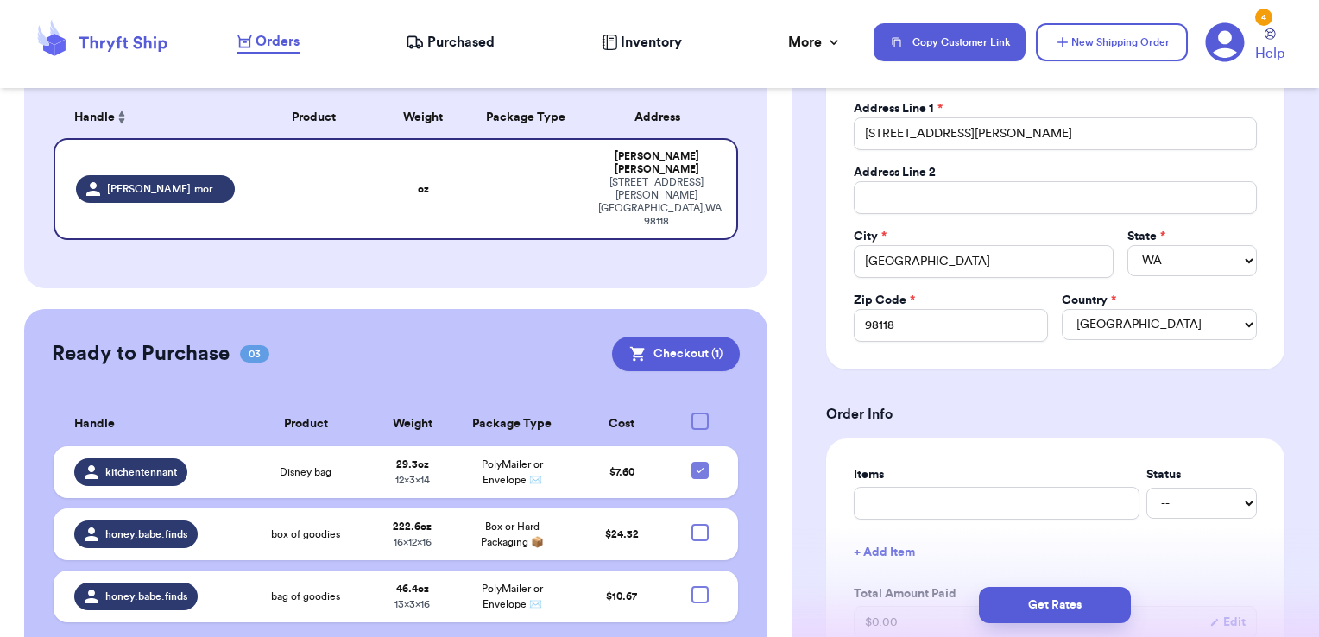
scroll to position [345, 0]
click at [916, 514] on input "text" at bounding box center [997, 501] width 286 height 33
type input "l"
type input "lu"
type input "lul"
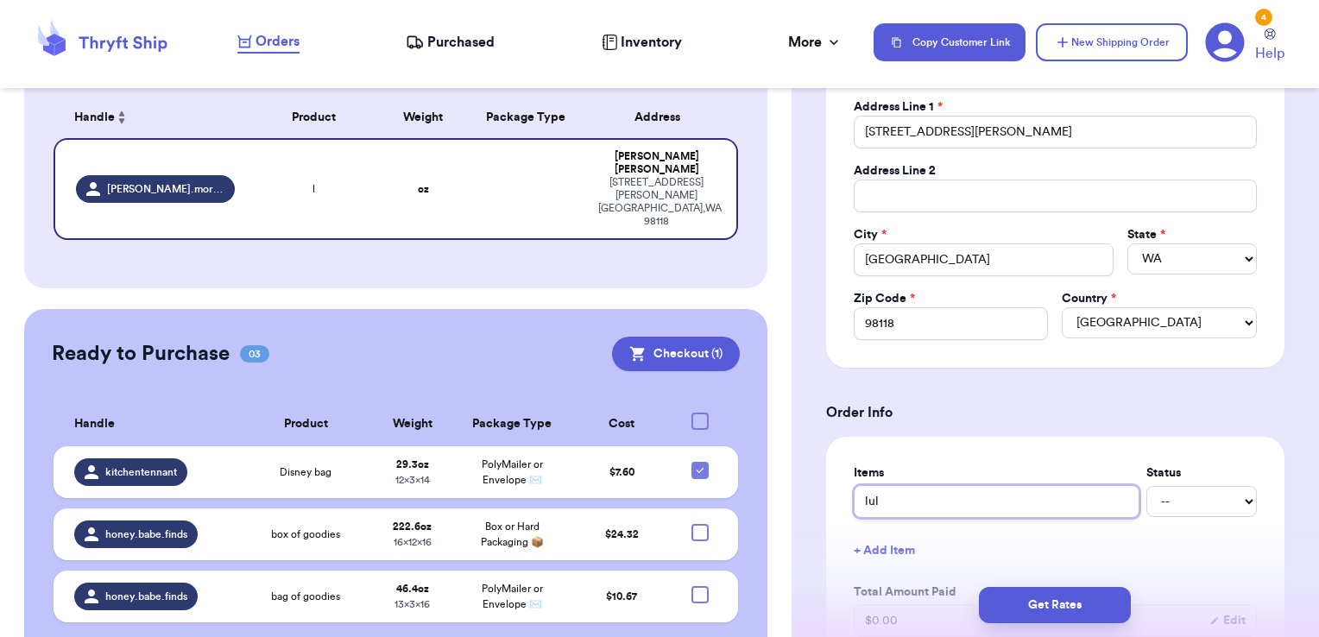
type input "lulu"
type input "lulus"
type input "lulus b"
type input "lulus bl"
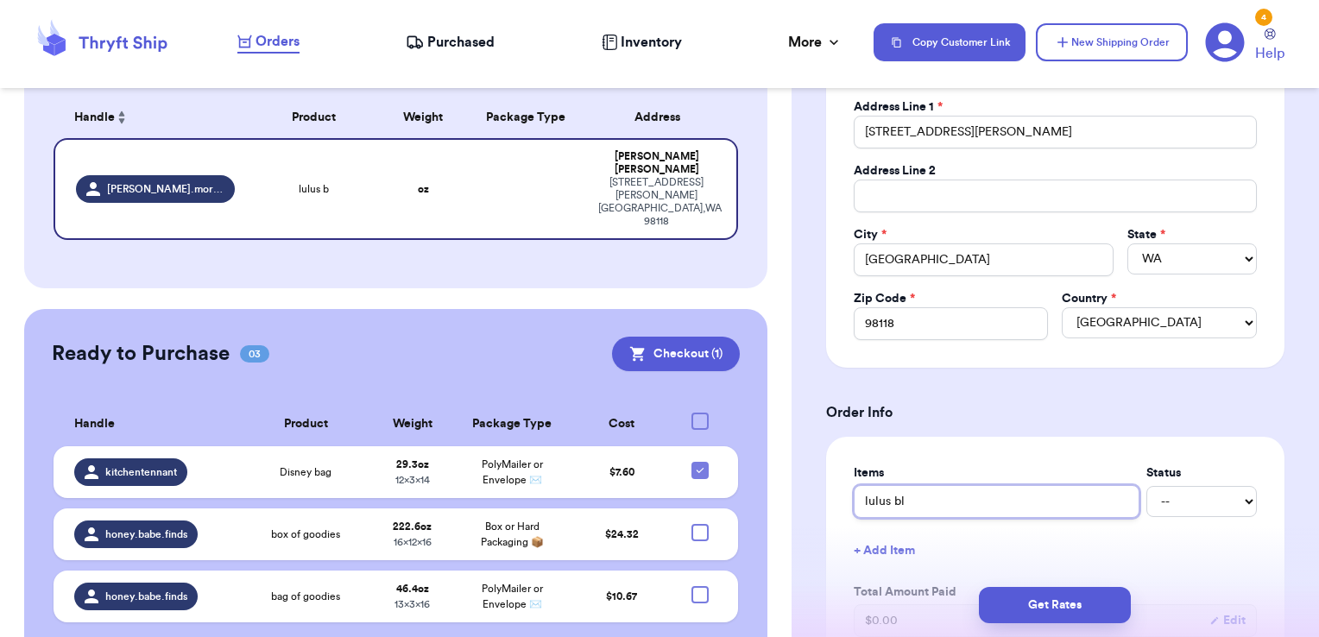
type input "lulus blu"
type input "lulus blue"
type input "lulus blue t"
type input "lulus blue tu"
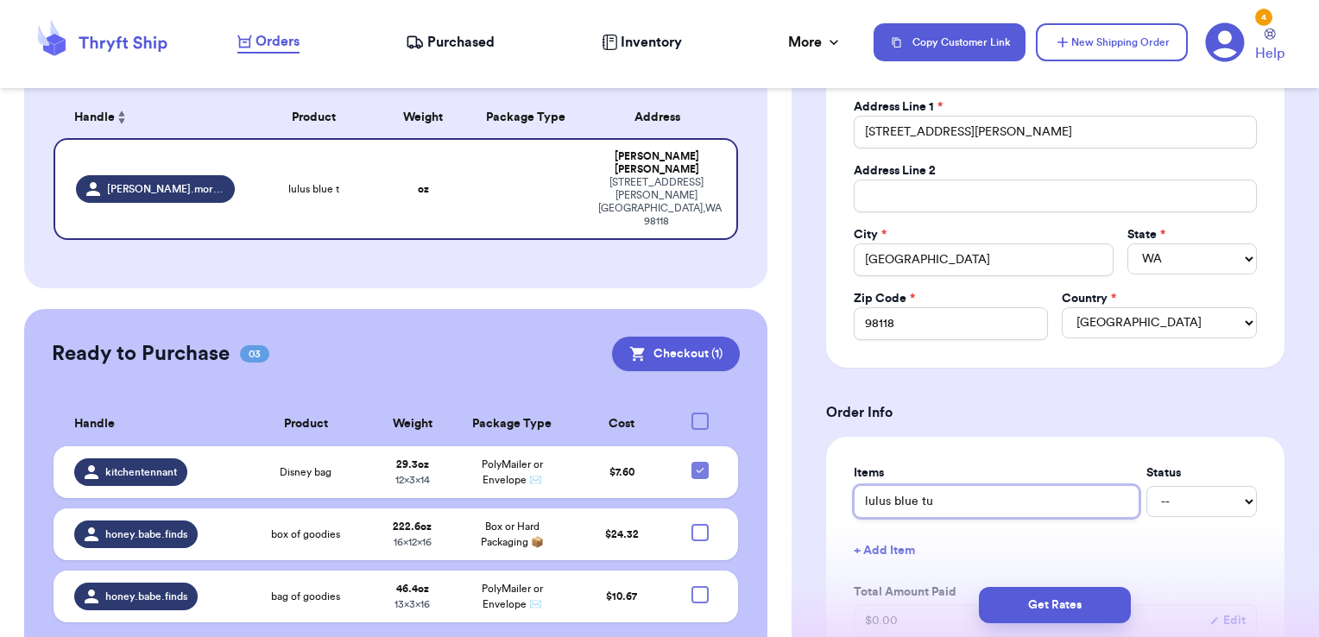
type input "lulus blue tul"
type input "lulus blue [PERSON_NAME]"
type input "lulus blue tulle"
type input "lulus blue tulle d"
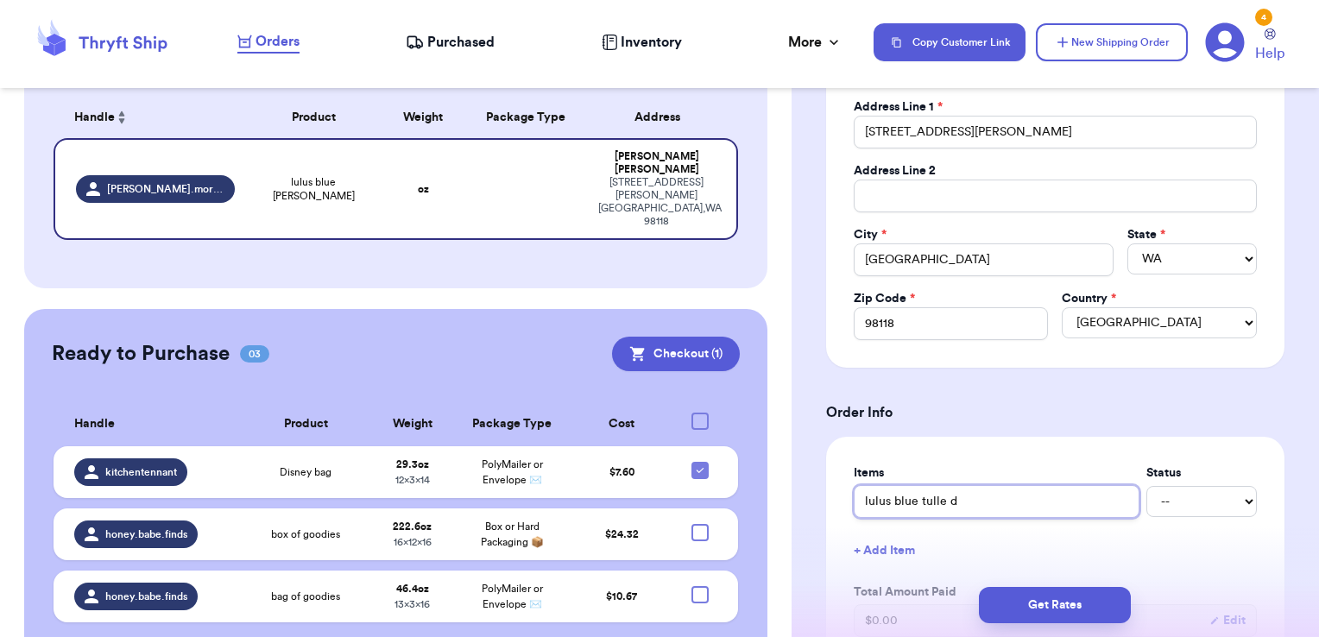
type input "lulus blue tulle dr"
type input "lulus blue tulle dre"
type input "lulus blue tulle dres"
type input "lulus blue tulle dress"
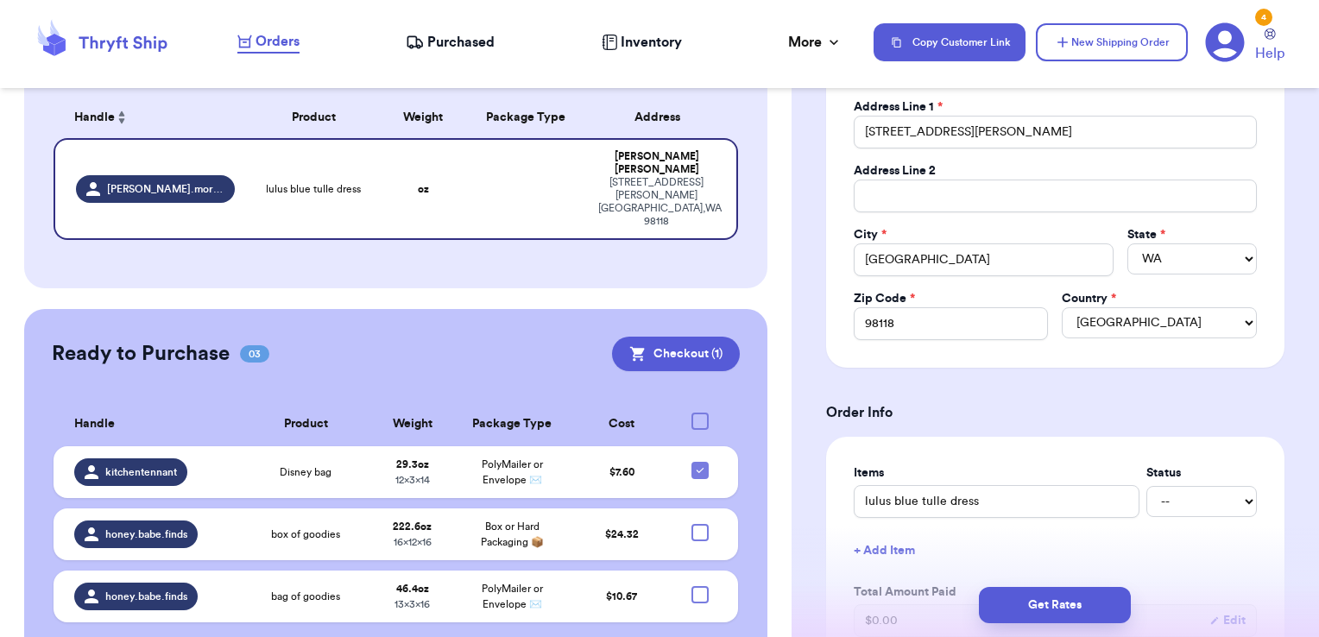
click at [908, 550] on button "+ Add Item" at bounding box center [1055, 551] width 417 height 38
click at [901, 551] on input "text" at bounding box center [974, 555] width 241 height 33
type input "R"
type input "Ra"
type input "Rac"
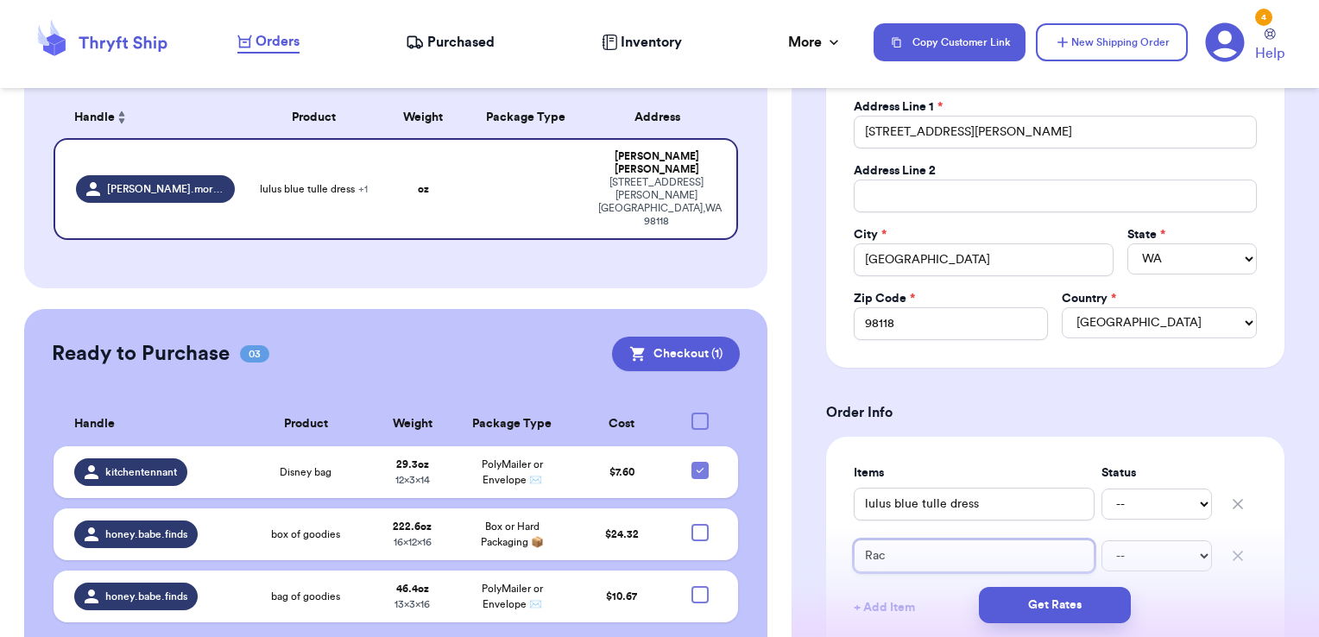
type input "Rach"
type input "Rache"
type input "[PERSON_NAME]"
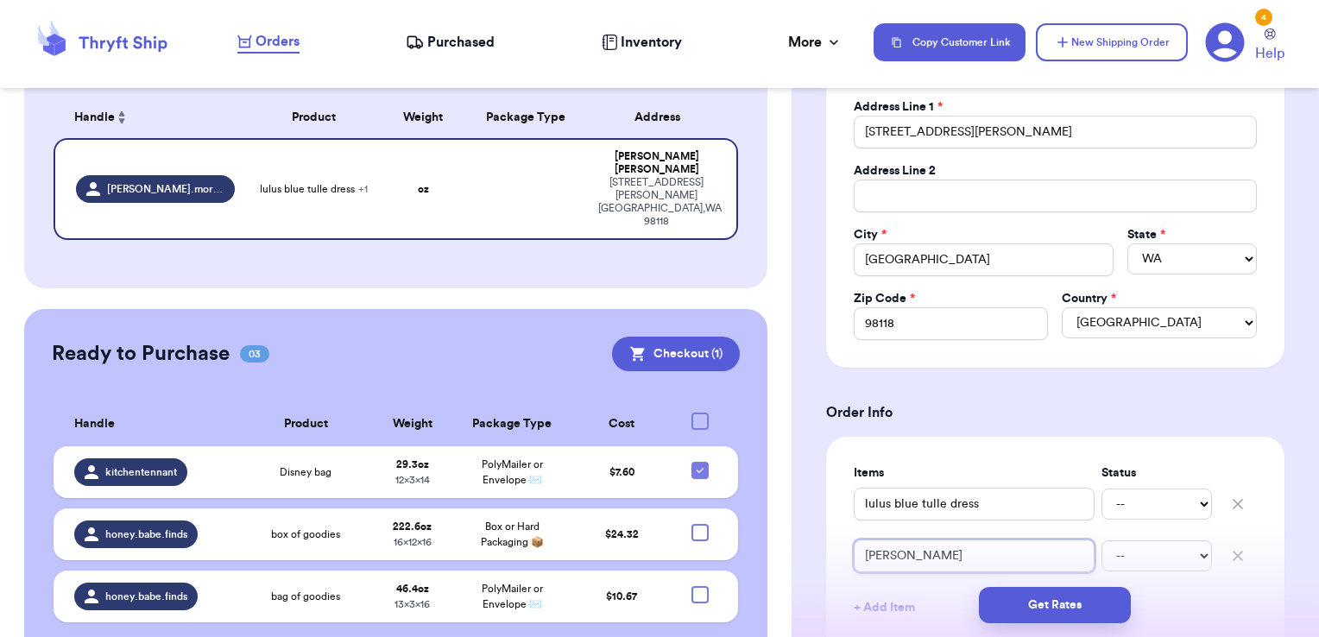
type input "[PERSON_NAME]"
click at [1176, 497] on select "-- Paid Owes" at bounding box center [1156, 503] width 110 height 31
click at [1101, 488] on select "-- Paid Owes" at bounding box center [1156, 503] width 110 height 31
click at [1129, 554] on select "-- Paid Owes" at bounding box center [1156, 555] width 110 height 31
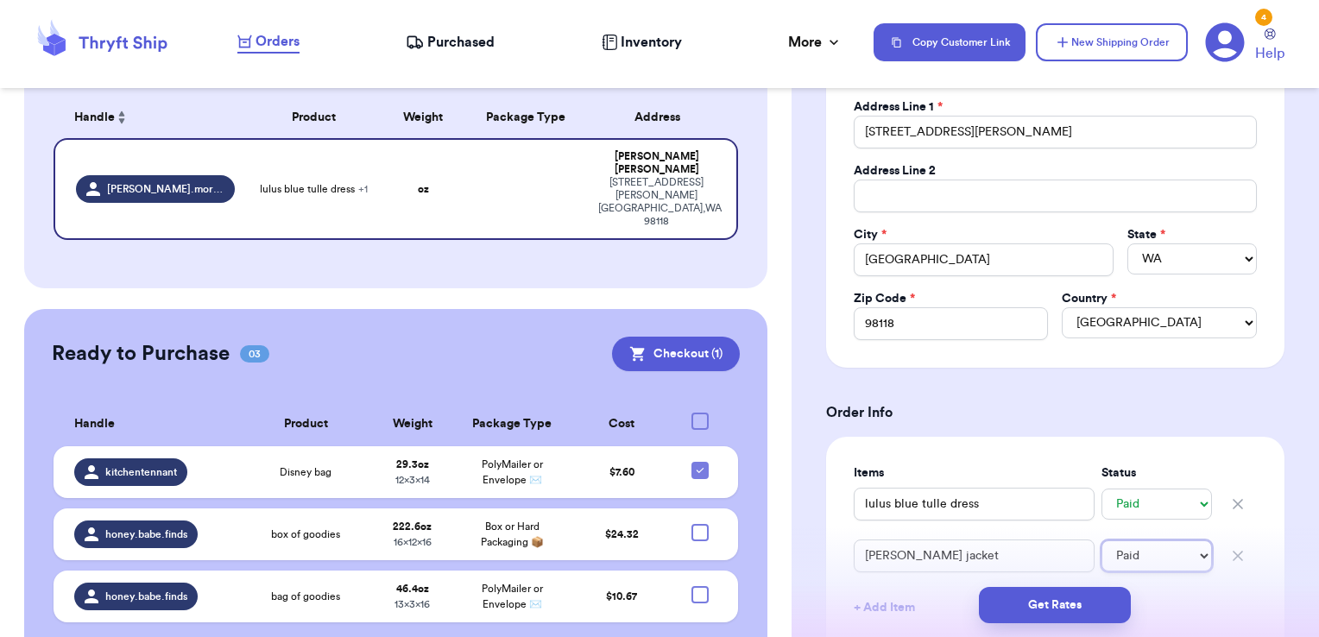
click at [1101, 540] on select "-- Paid Owes" at bounding box center [1156, 555] width 110 height 31
click at [1056, 459] on div "Items Status lulus blue tulle dress -- Paid Owes [PERSON_NAME] jacket -- Paid O…" at bounding box center [1055, 613] width 458 height 352
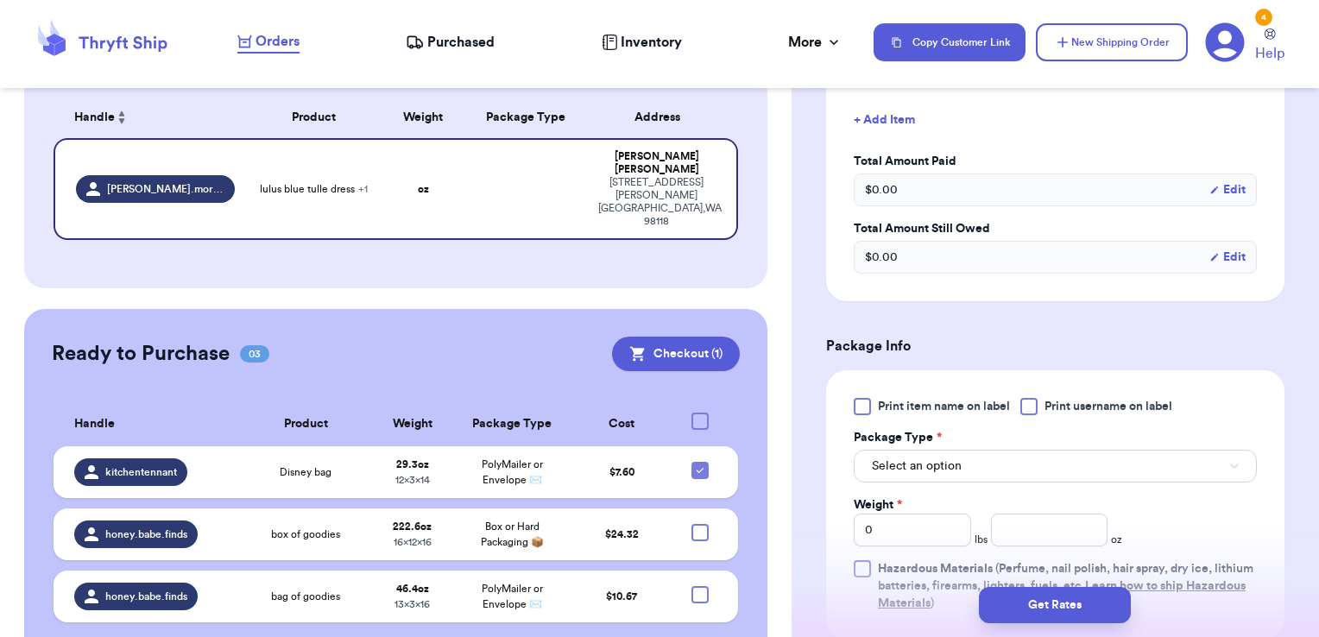
scroll to position [863, 0]
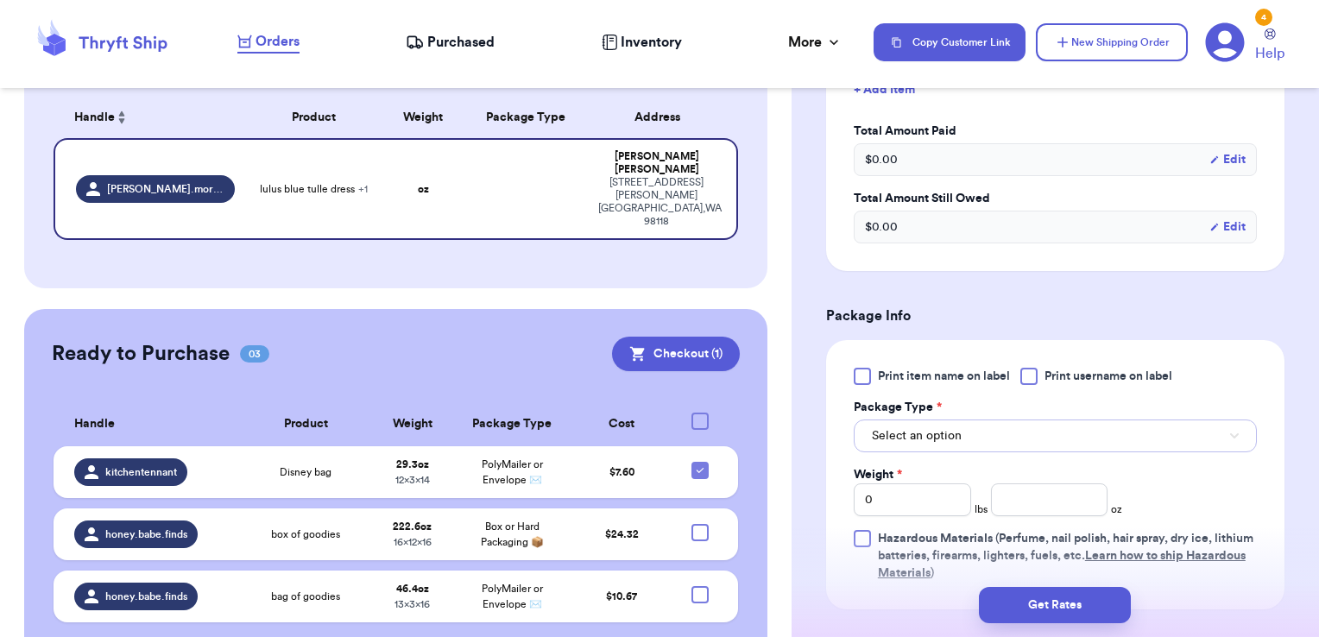
click at [932, 436] on span "Select an option" at bounding box center [917, 435] width 90 height 17
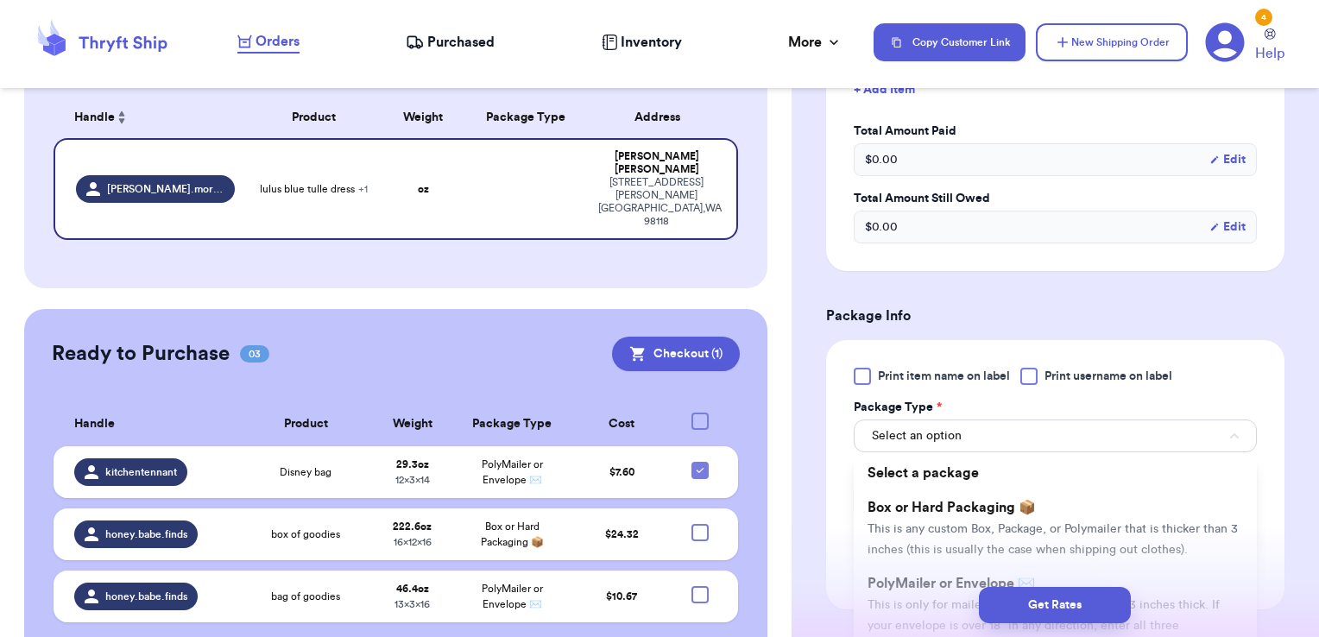
click at [919, 595] on div "Get Rates" at bounding box center [1055, 605] width 500 height 36
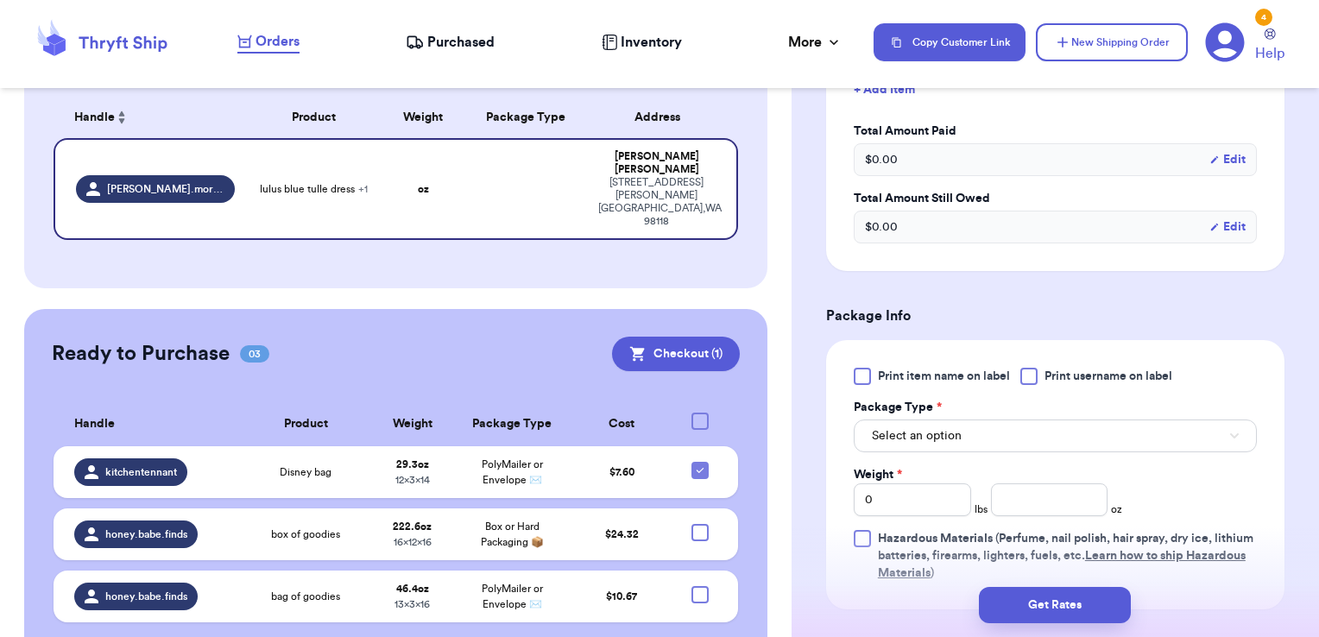
click at [1201, 399] on div "Package Type *" at bounding box center [1055, 407] width 403 height 17
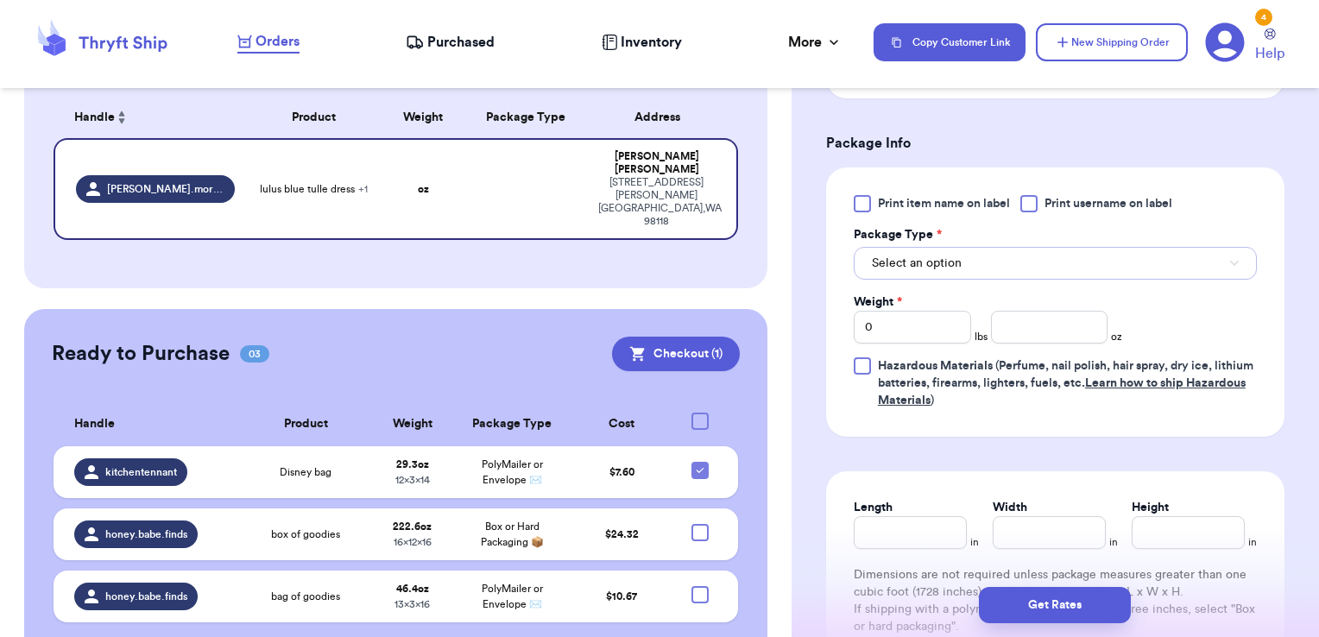
click at [1136, 264] on button "Select an option" at bounding box center [1055, 263] width 403 height 33
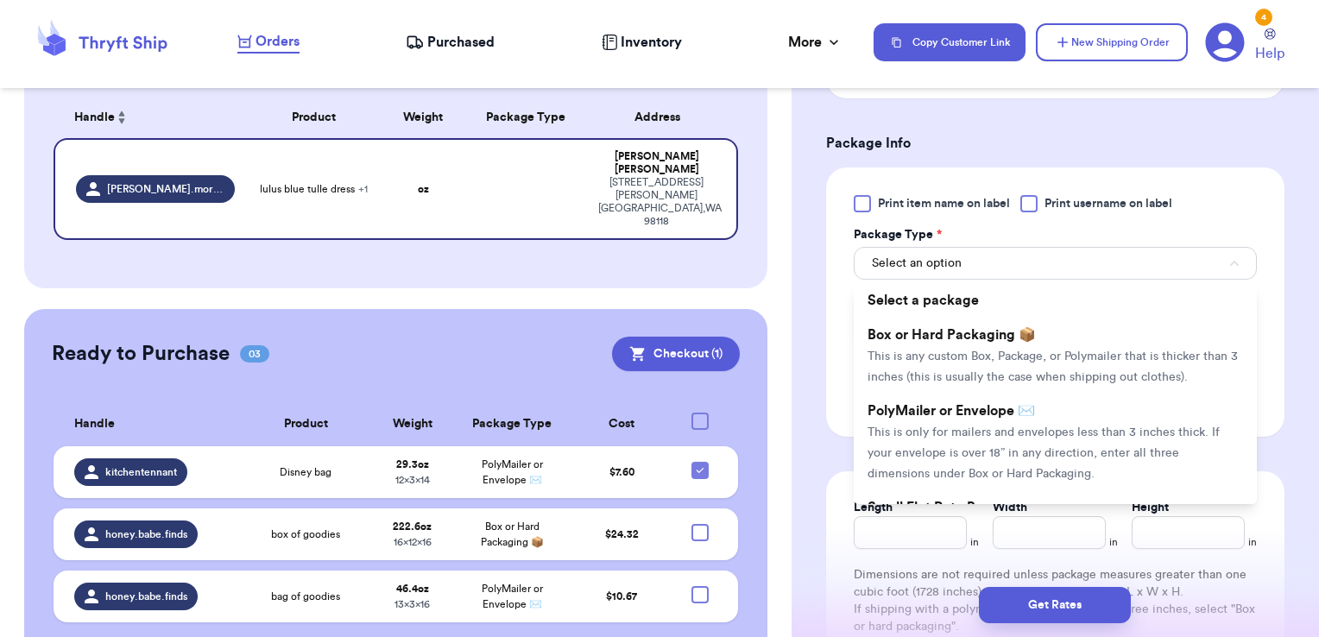
drag, startPoint x: 1041, startPoint y: 446, endPoint x: 1318, endPoint y: 375, distance: 286.1
click at [1041, 445] on span "This is only for mailers and envelopes less than 3 inches thick. If your envelo…" at bounding box center [1043, 453] width 352 height 54
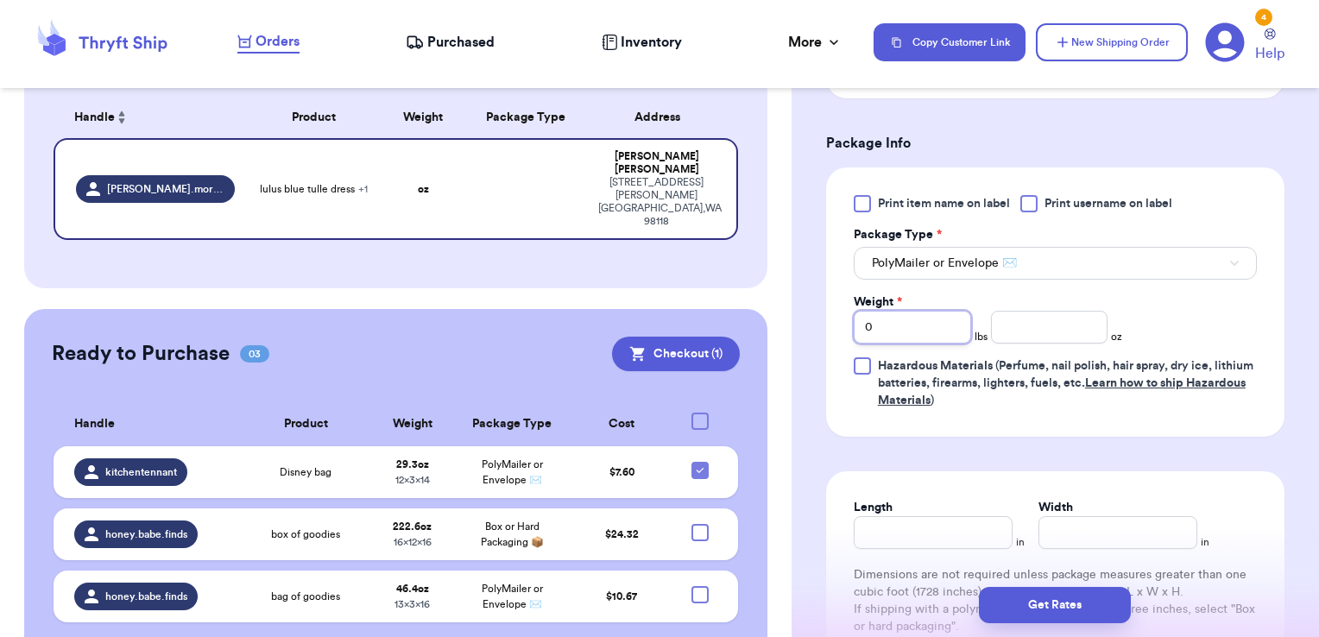
click at [925, 323] on input "0" at bounding box center [912, 327] width 117 height 33
click at [1051, 325] on input "number" at bounding box center [1049, 327] width 117 height 33
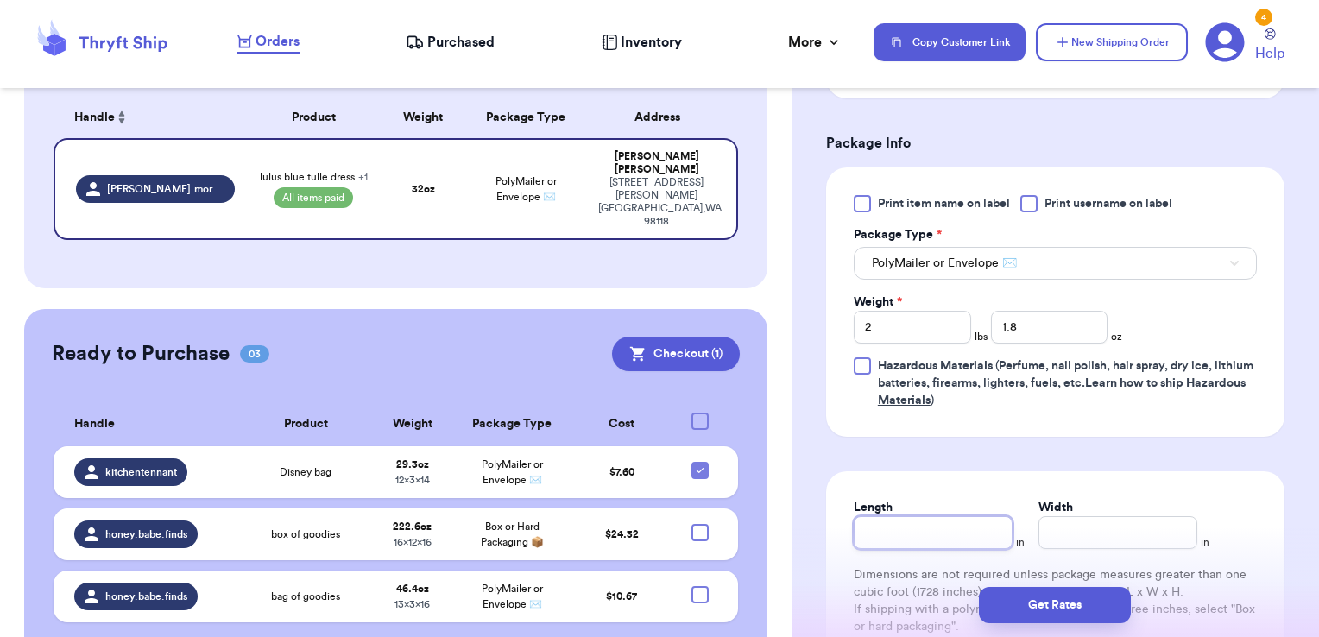
drag, startPoint x: 990, startPoint y: 537, endPoint x: 979, endPoint y: 544, distance: 13.2
click at [987, 537] on input "Length" at bounding box center [933, 532] width 159 height 33
click at [1041, 531] on input "Width *" at bounding box center [1117, 532] width 159 height 33
click at [1053, 607] on button "Get Rates" at bounding box center [1055, 605] width 152 height 36
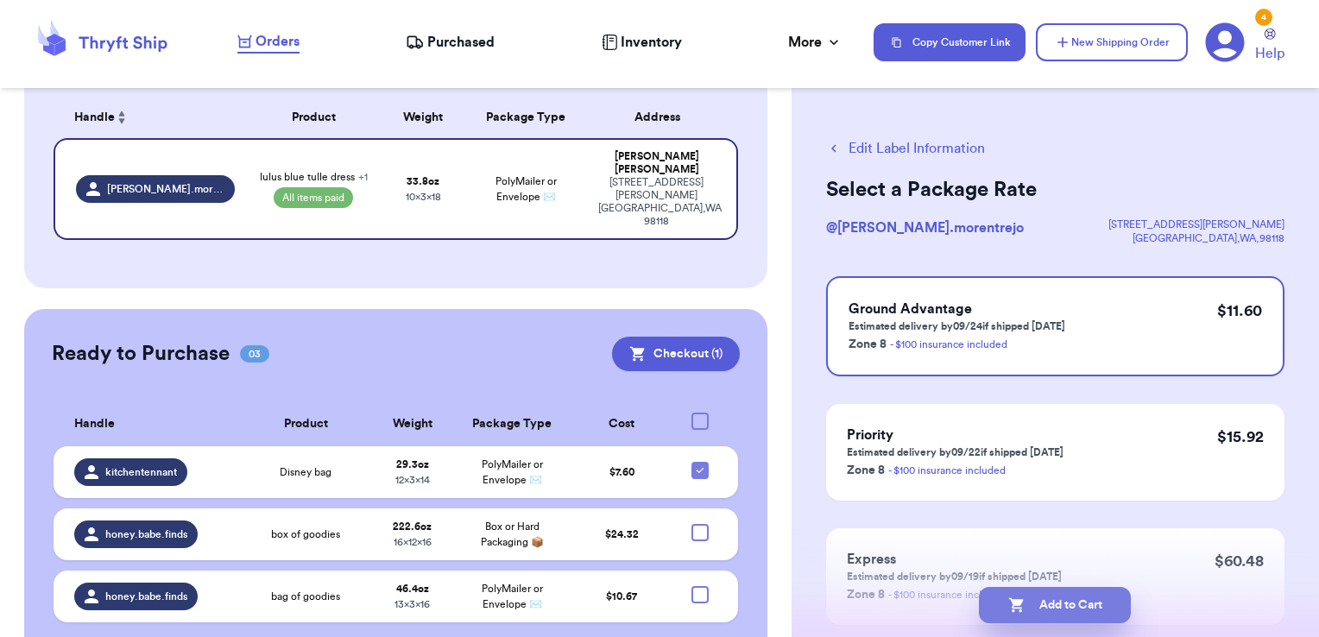
click at [1039, 610] on button "Add to Cart" at bounding box center [1055, 605] width 152 height 36
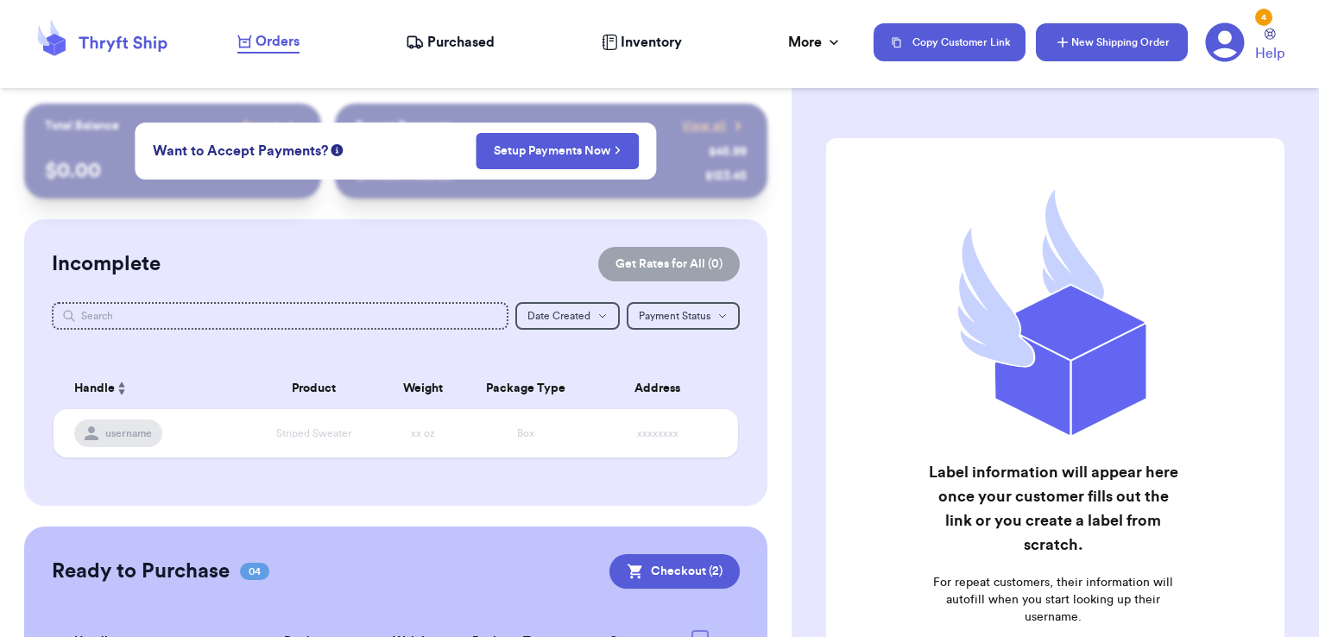
click at [1095, 41] on button "New Shipping Order" at bounding box center [1112, 42] width 152 height 38
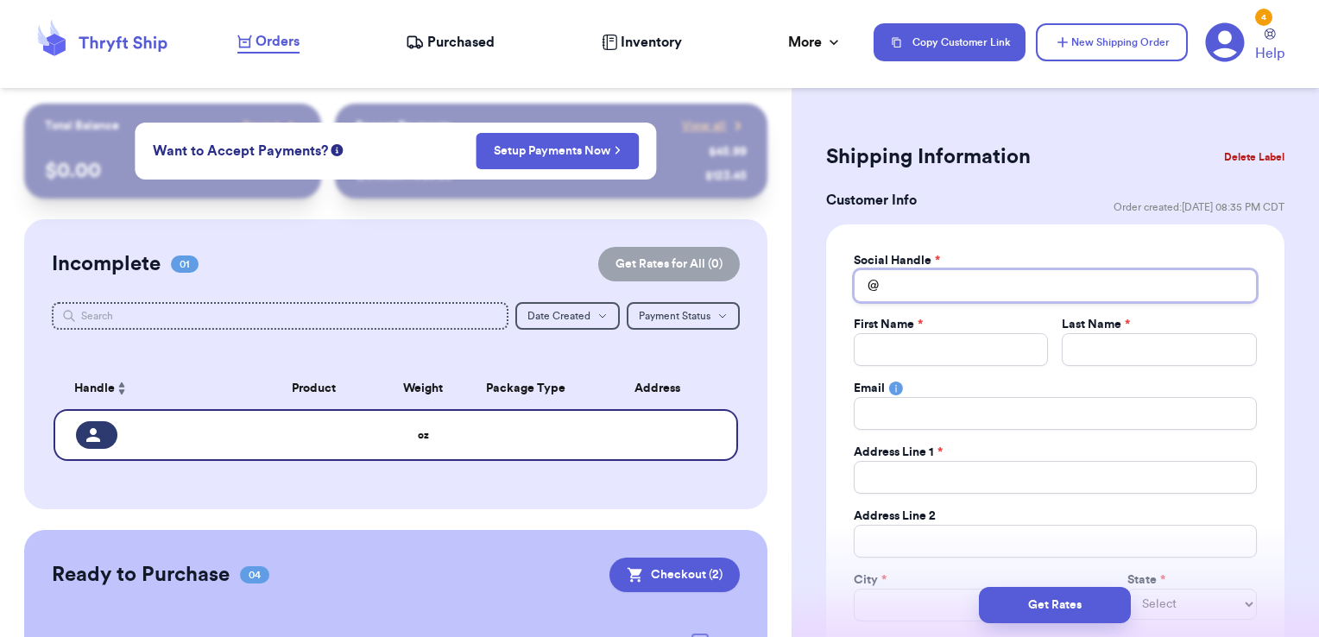
click at [949, 291] on input "Total Amount Paid" at bounding box center [1055, 285] width 403 height 33
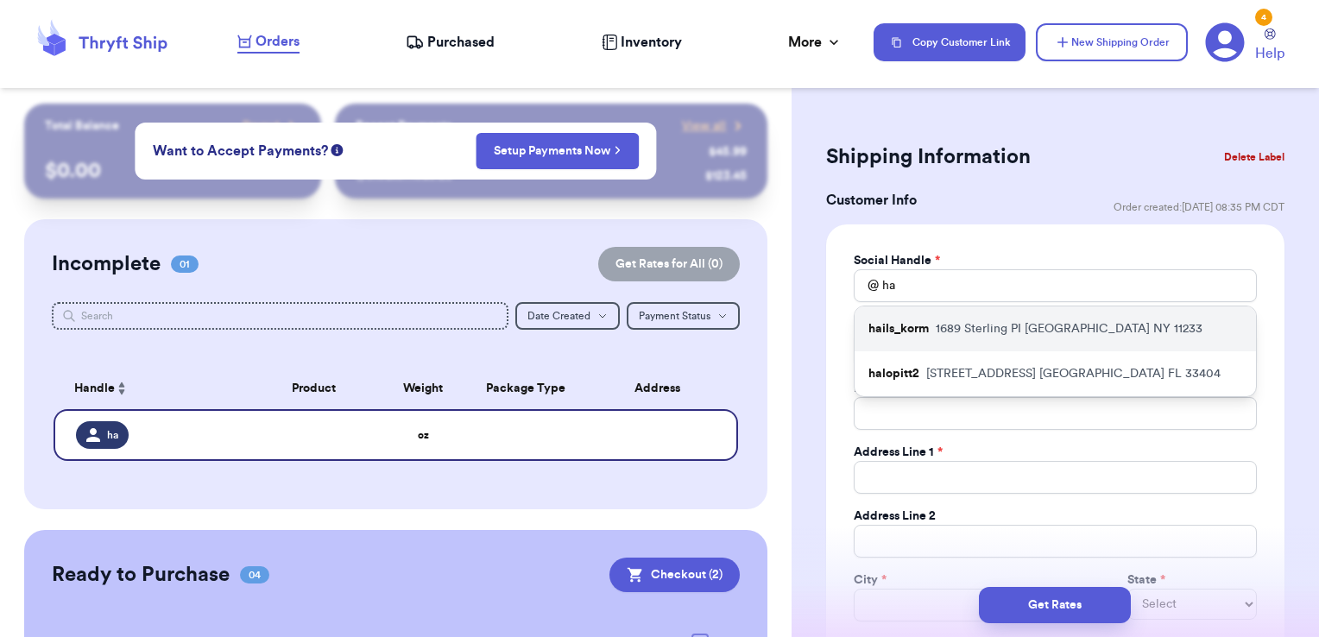
click at [980, 327] on p "[STREET_ADDRESS]" at bounding box center [1069, 328] width 267 height 17
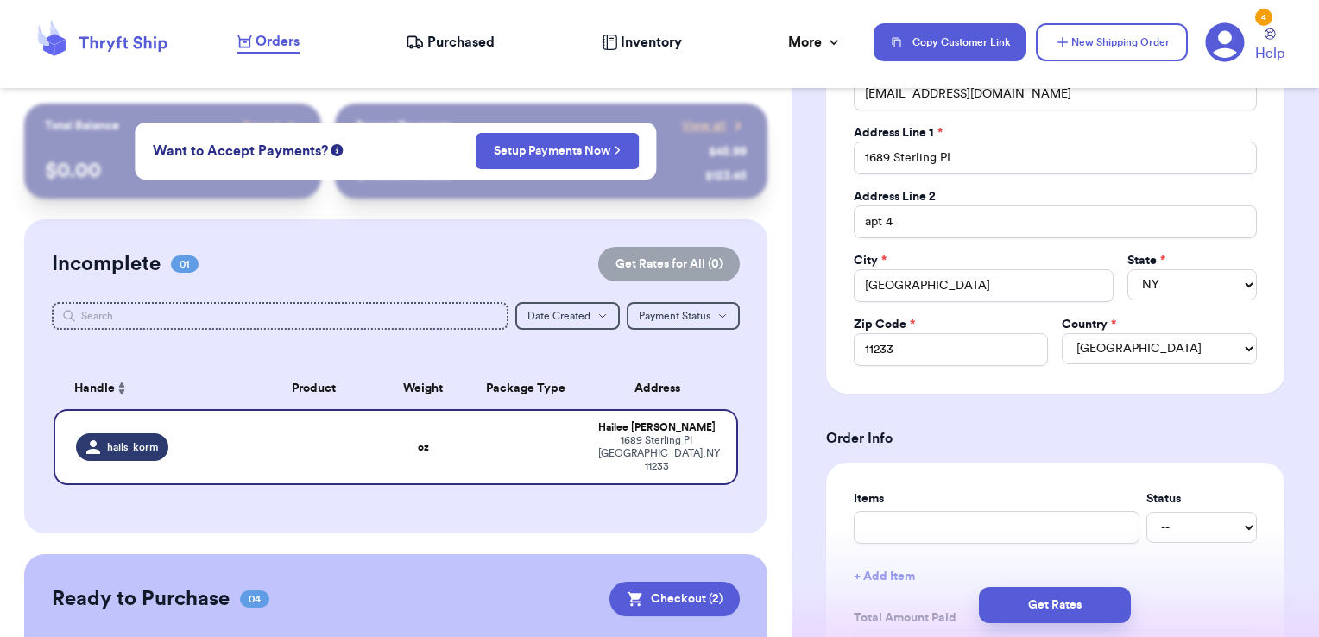
scroll to position [345, 0]
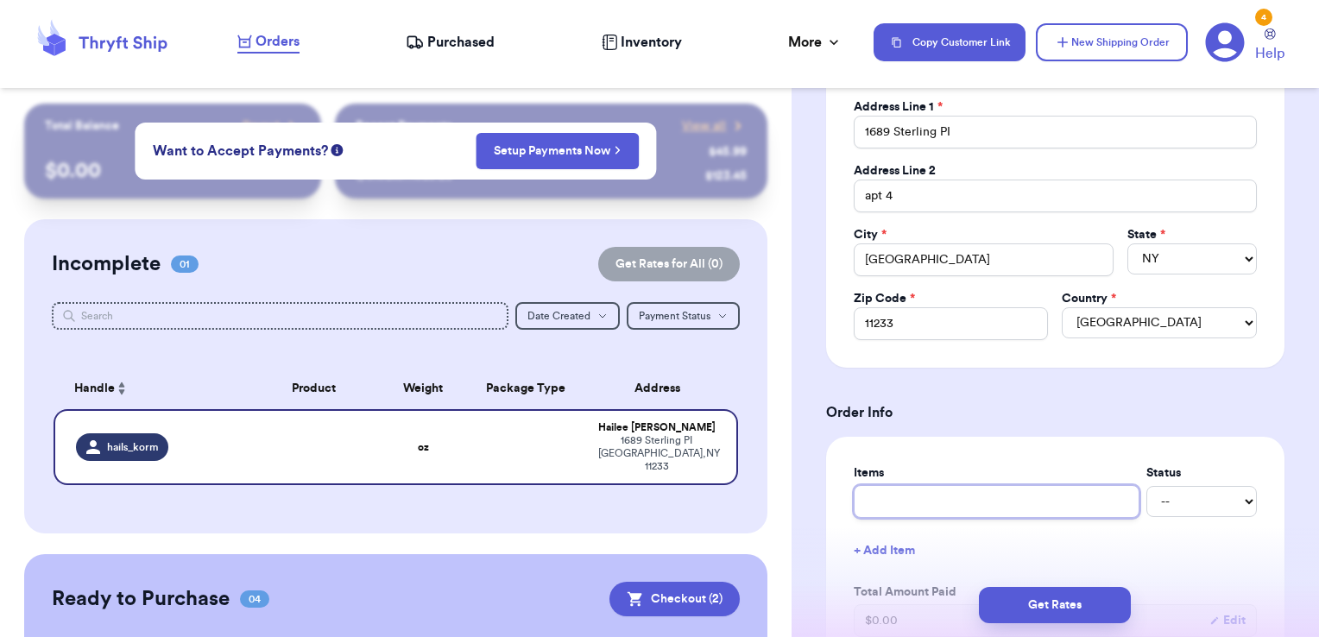
click at [968, 488] on input "text" at bounding box center [997, 501] width 286 height 33
click at [903, 548] on button "+ Add Item" at bounding box center [1055, 551] width 417 height 38
click at [903, 547] on input "text" at bounding box center [974, 555] width 241 height 33
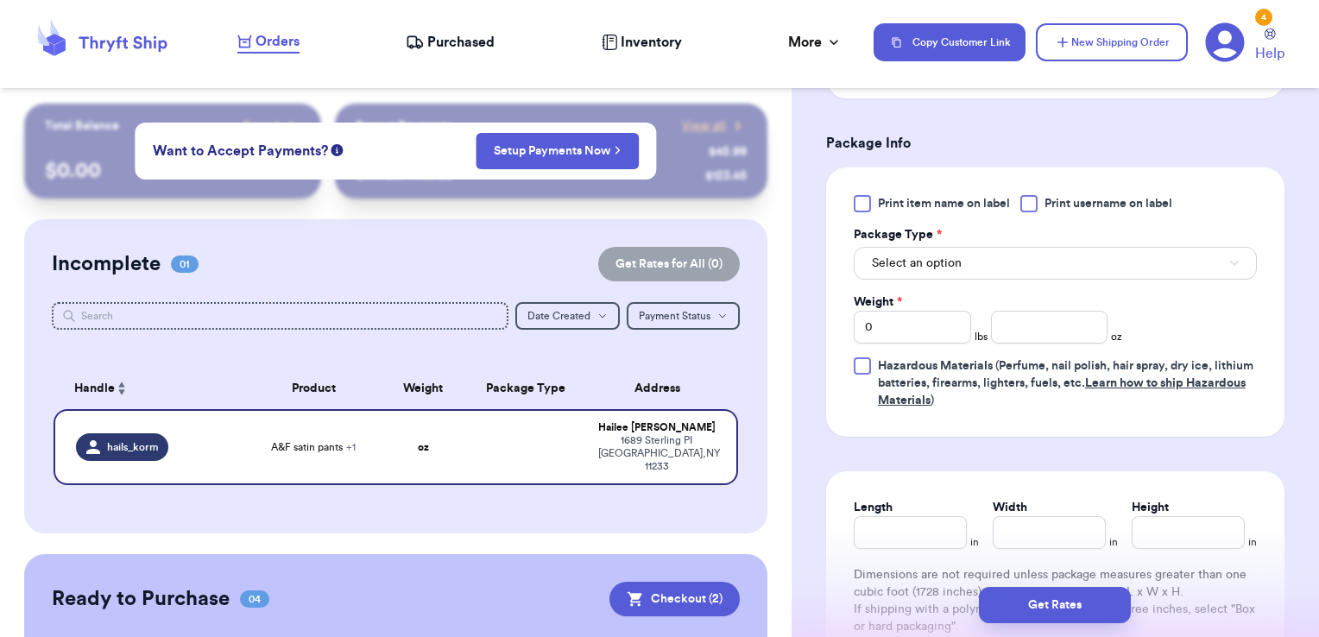
scroll to position [1122, 0]
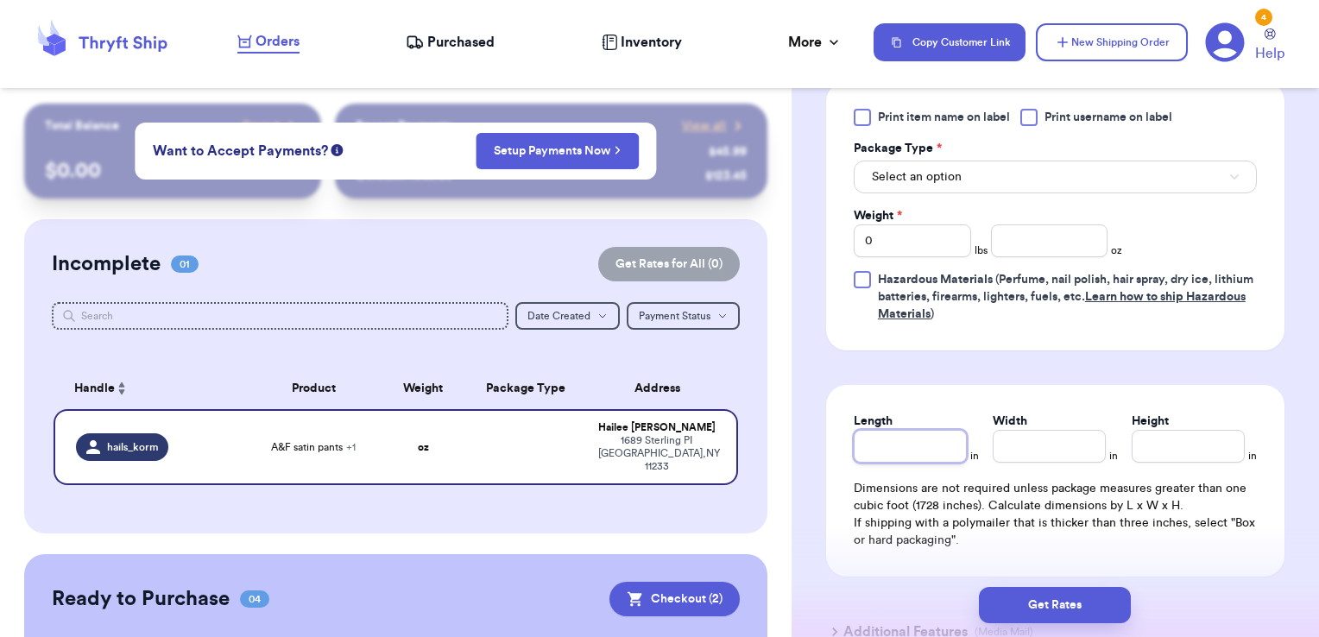
drag, startPoint x: 937, startPoint y: 444, endPoint x: 966, endPoint y: 449, distance: 28.8
click at [937, 444] on input "Length" at bounding box center [910, 446] width 113 height 33
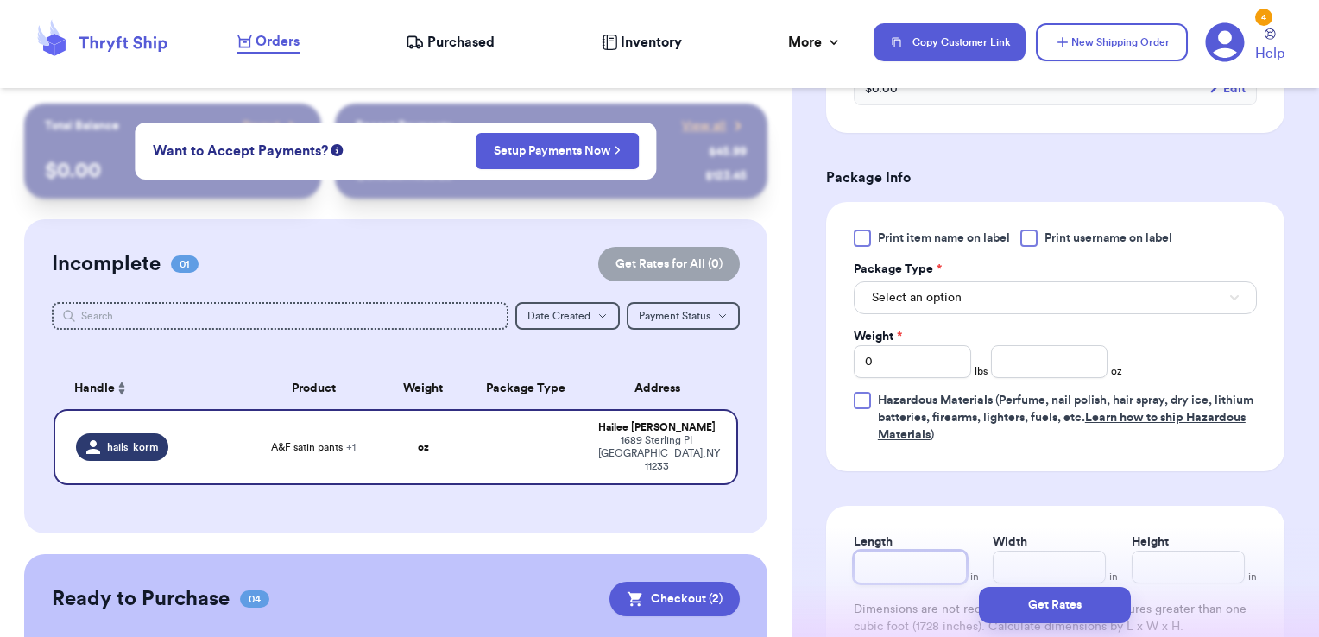
scroll to position [1036, 0]
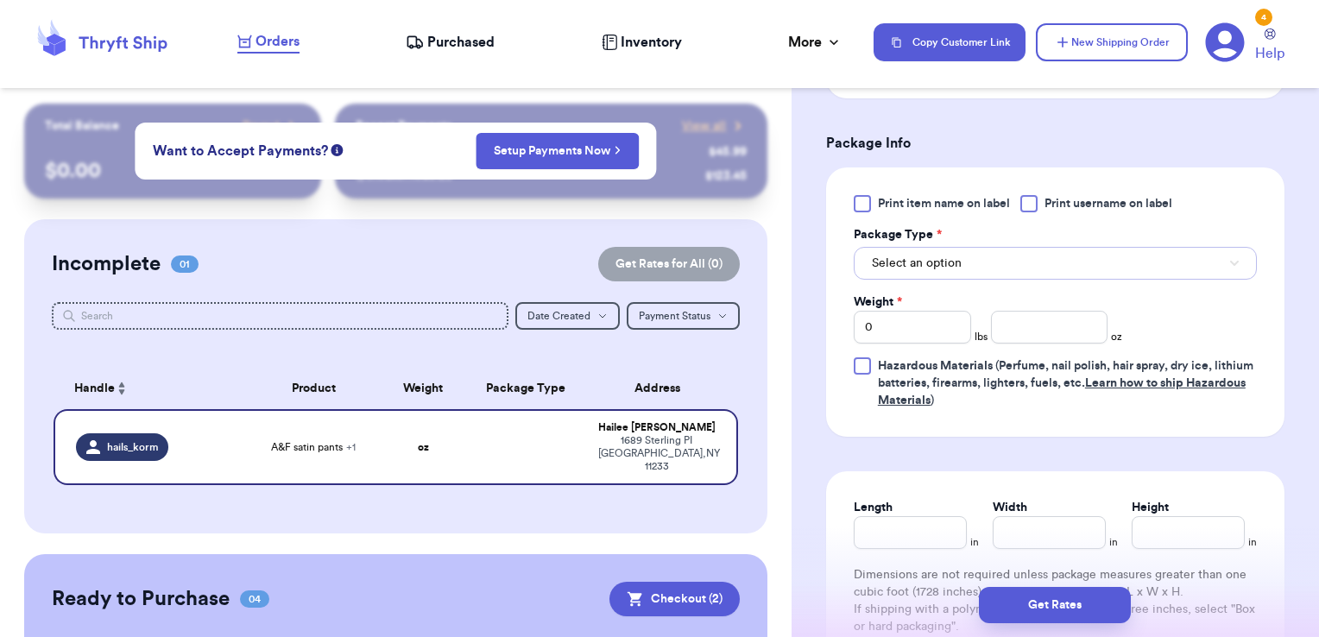
click at [974, 262] on button "Select an option" at bounding box center [1055, 263] width 403 height 33
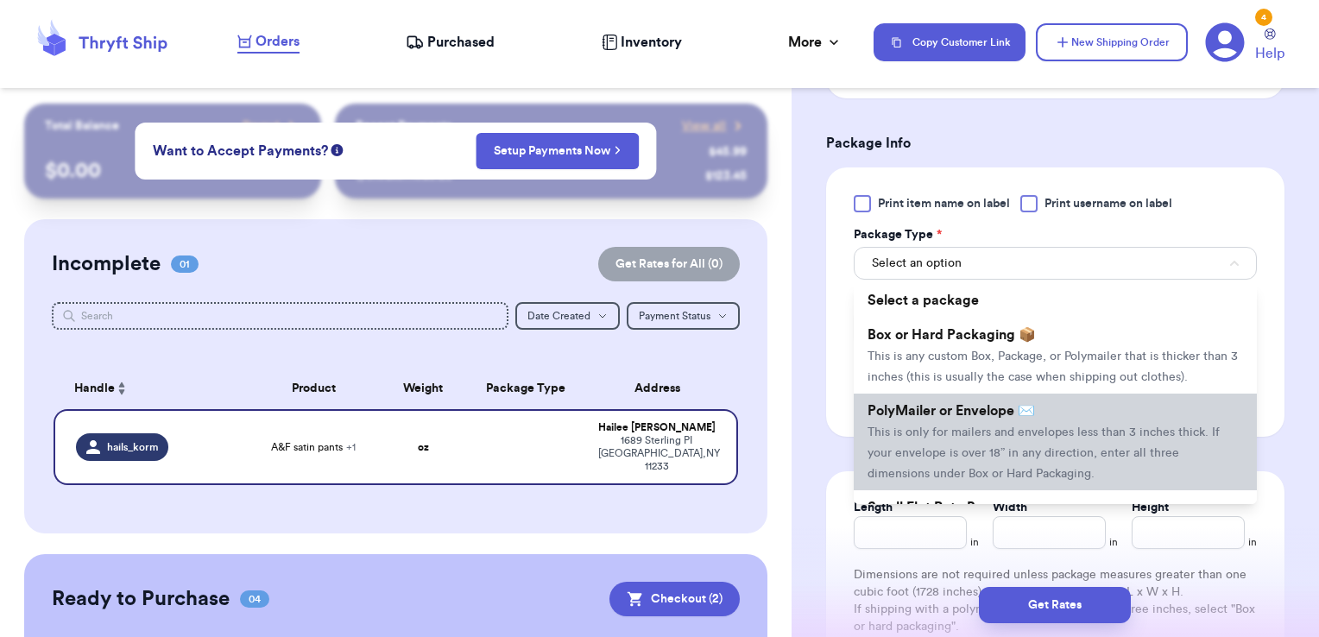
click at [989, 439] on li "PolyMailer or Envelope ✉️ This is only for mailers and envelopes less than 3 in…" at bounding box center [1055, 442] width 403 height 97
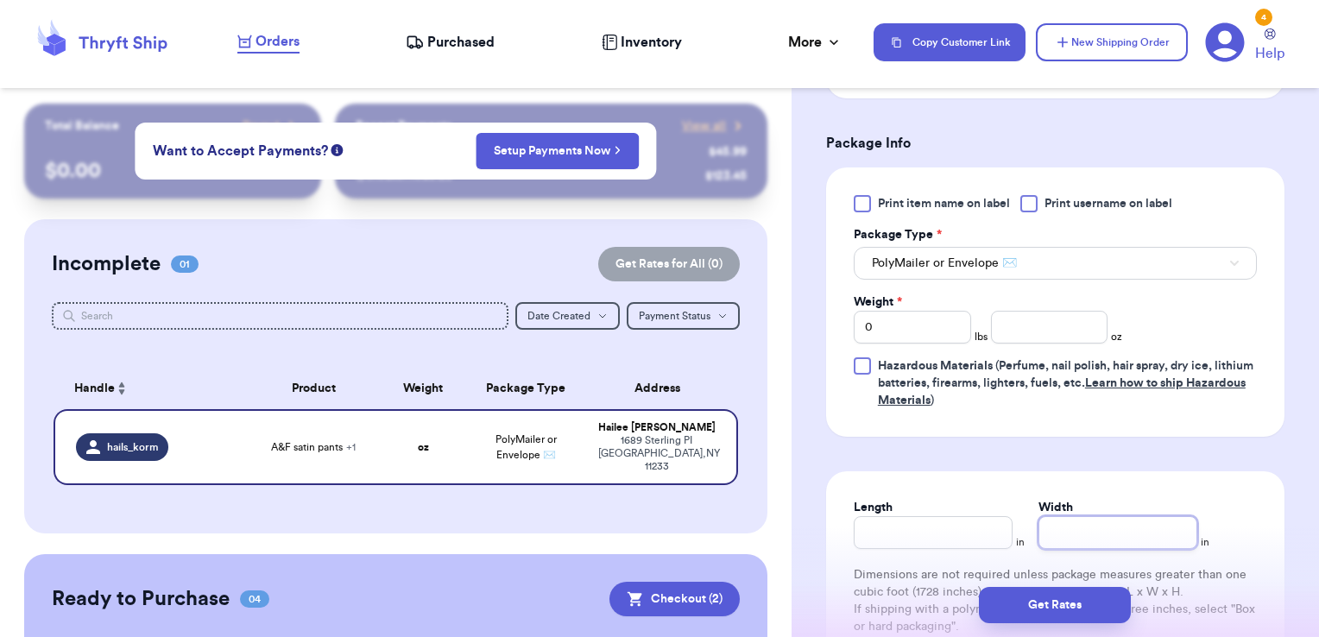
click at [1105, 535] on input "Width" at bounding box center [1117, 532] width 159 height 33
click at [1048, 319] on input "number" at bounding box center [1049, 327] width 117 height 33
click at [958, 516] on input "Length" at bounding box center [933, 532] width 159 height 33
click at [1126, 538] on input "Width *" at bounding box center [1117, 532] width 159 height 33
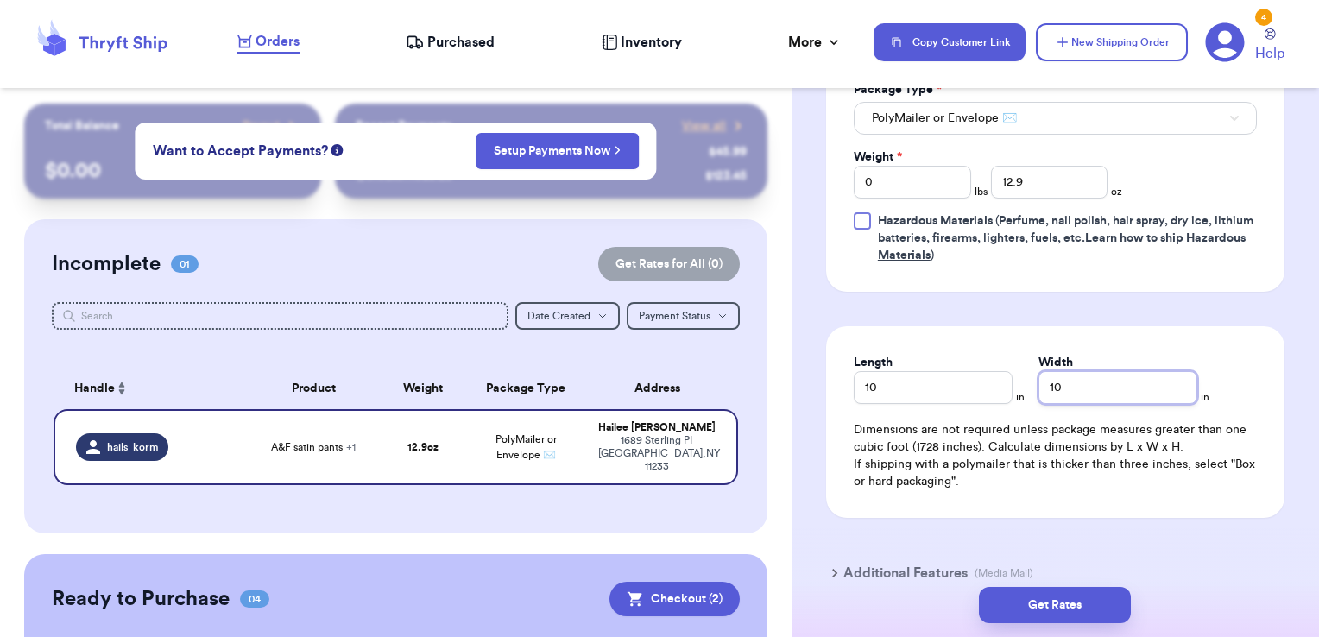
scroll to position [1208, 0]
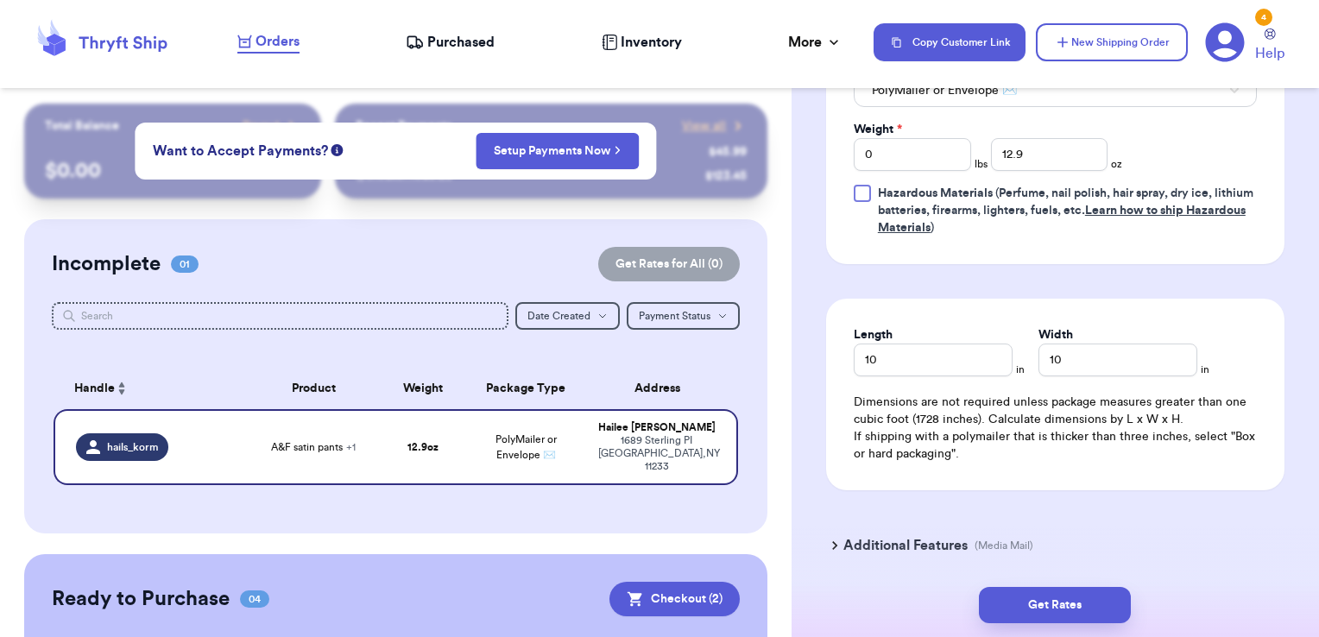
click at [1015, 330] on div "Length 10 in" at bounding box center [939, 351] width 171 height 50
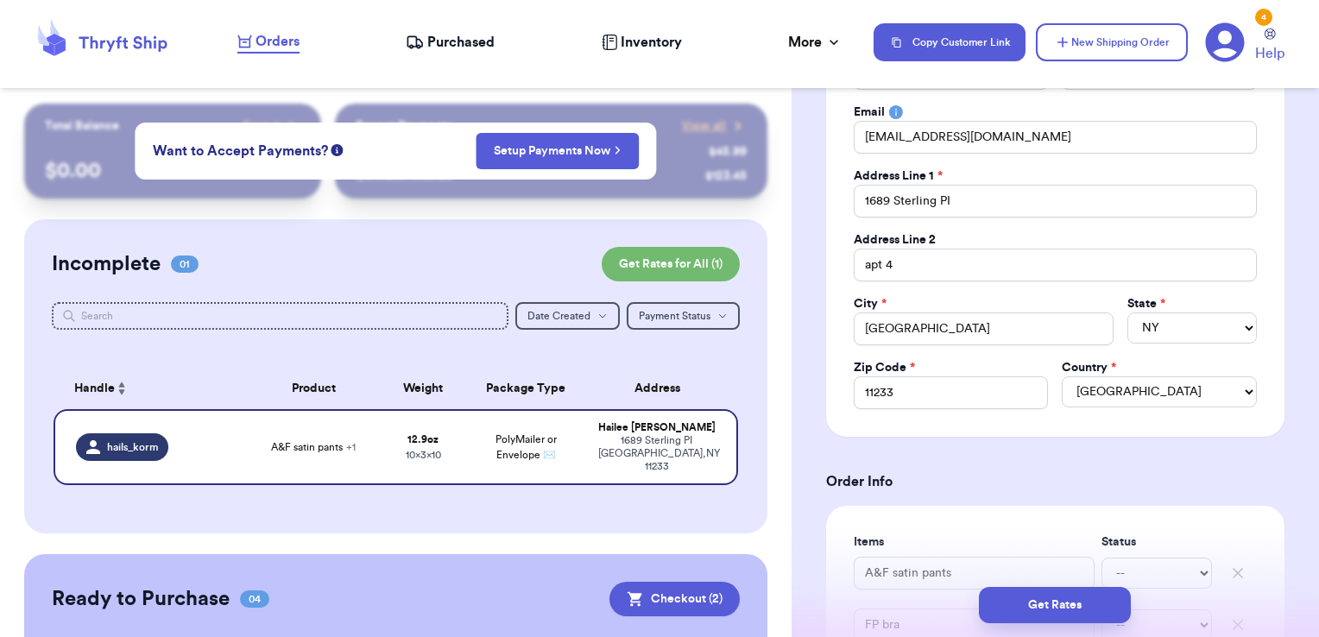
scroll to position [86, 0]
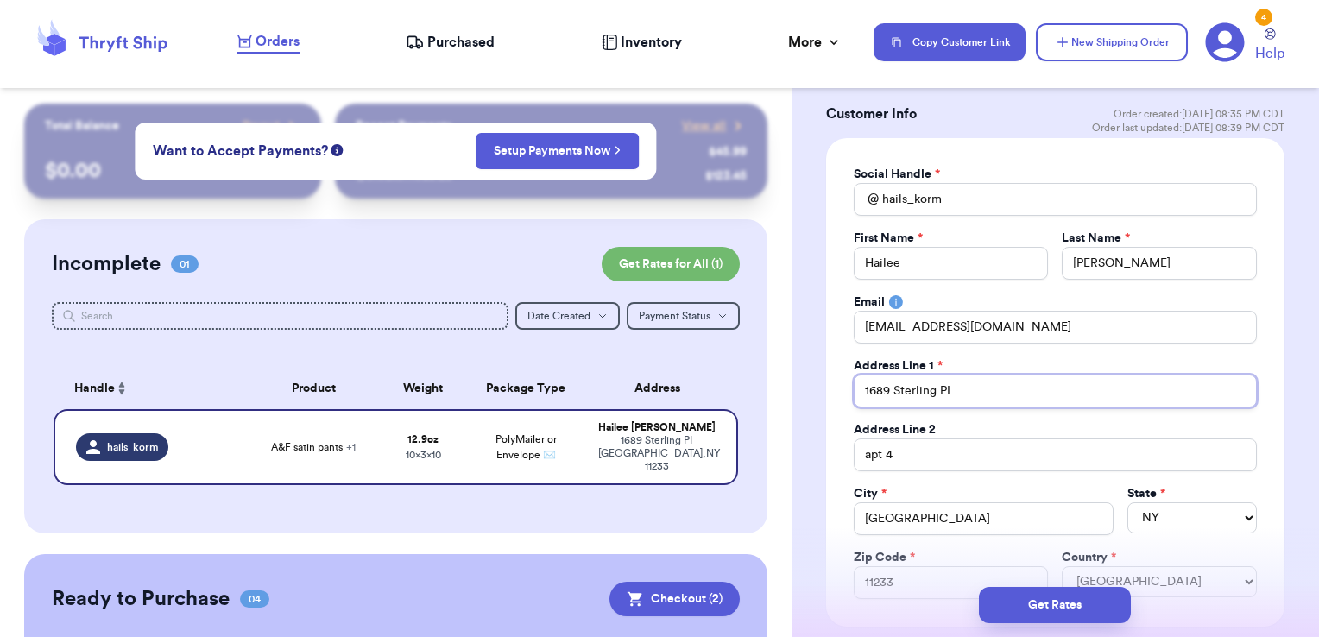
drag, startPoint x: 961, startPoint y: 385, endPoint x: 791, endPoint y: 399, distance: 170.6
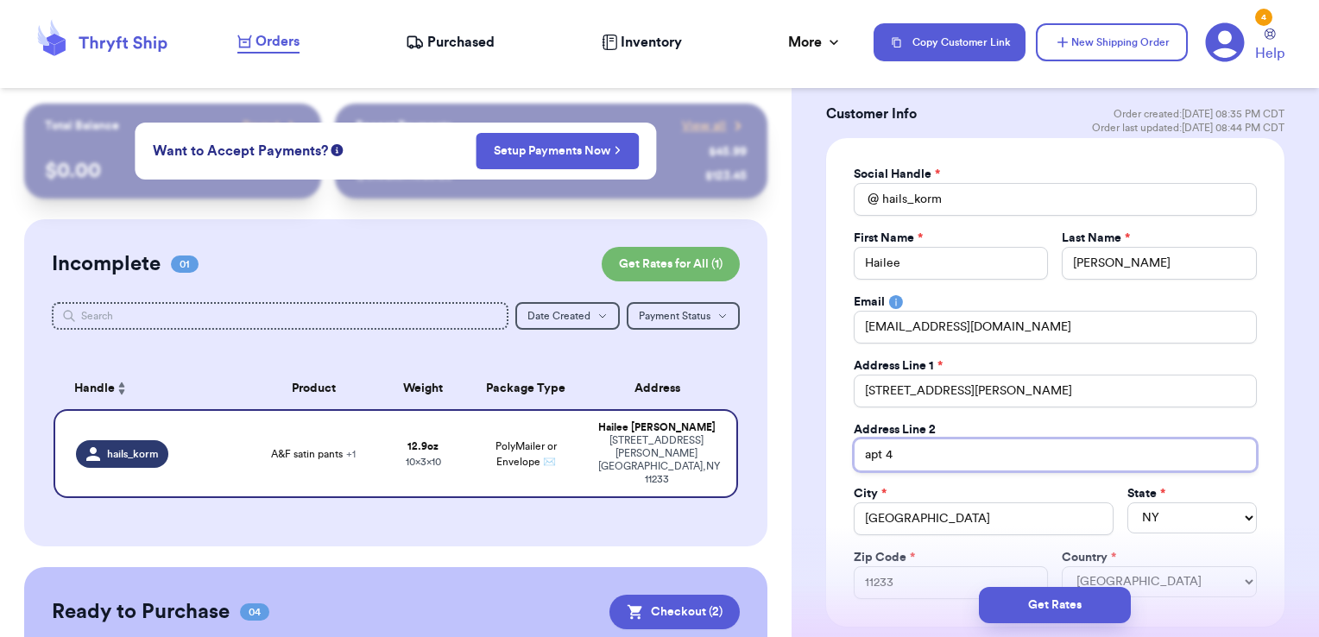
drag, startPoint x: 891, startPoint y: 450, endPoint x: 911, endPoint y: 454, distance: 20.3
drag, startPoint x: 986, startPoint y: 510, endPoint x: 726, endPoint y: 514, distance: 259.8
click at [725, 514] on div "Customer Link New Order Total Balance Payout $ 0.00 Recent Payments View all @ …" at bounding box center [659, 318] width 1319 height 637
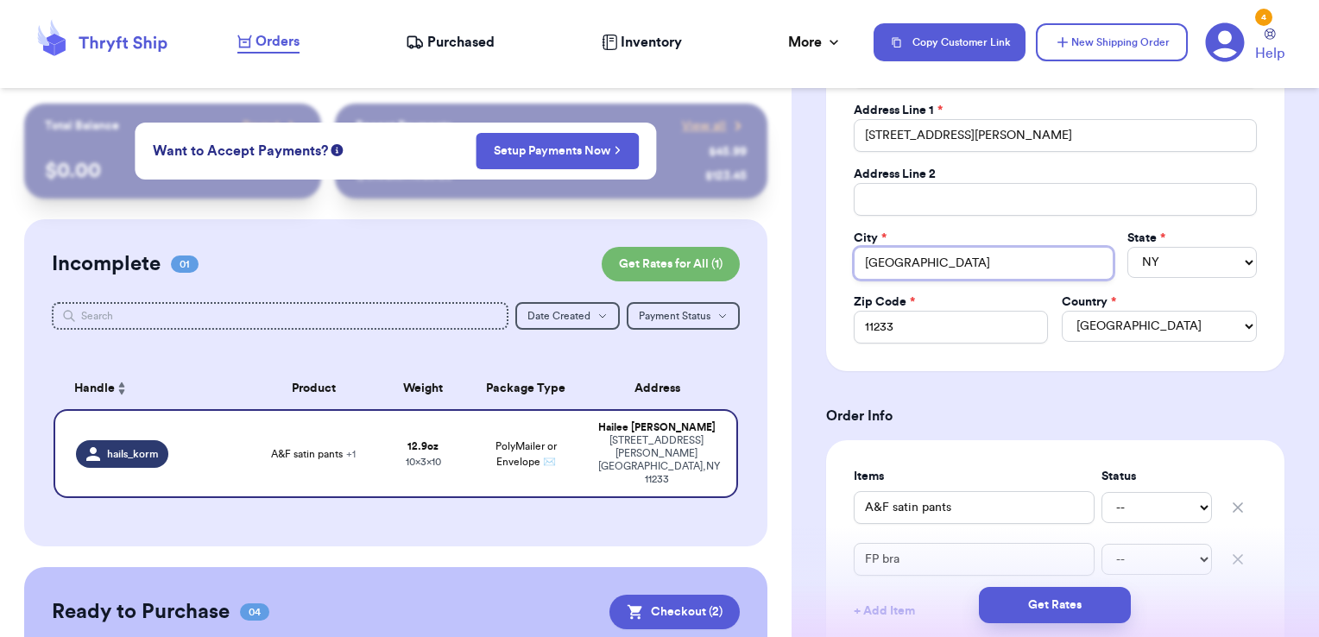
scroll to position [345, 0]
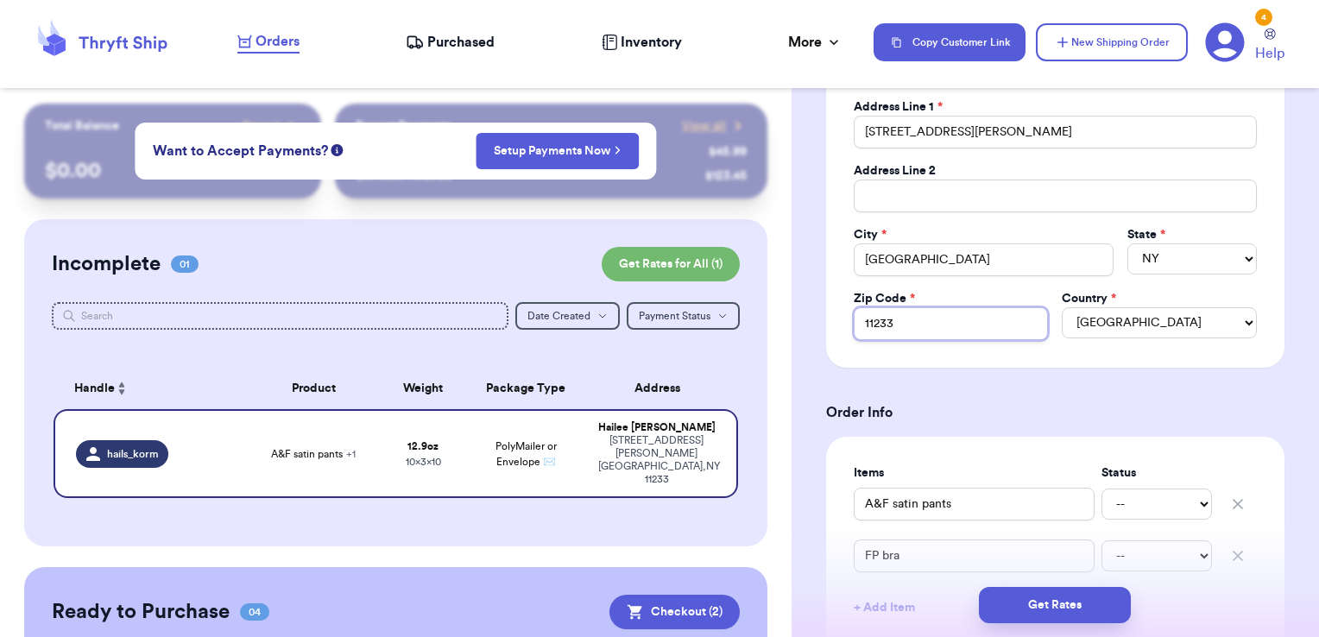
drag, startPoint x: 875, startPoint y: 330, endPoint x: 780, endPoint y: 337, distance: 95.3
click at [755, 331] on div "Customer Link New Order Total Balance Payout $ 0.00 Recent Payments View all @ …" at bounding box center [659, 318] width 1319 height 637
click at [1020, 602] on button "Get Rates" at bounding box center [1055, 605] width 152 height 36
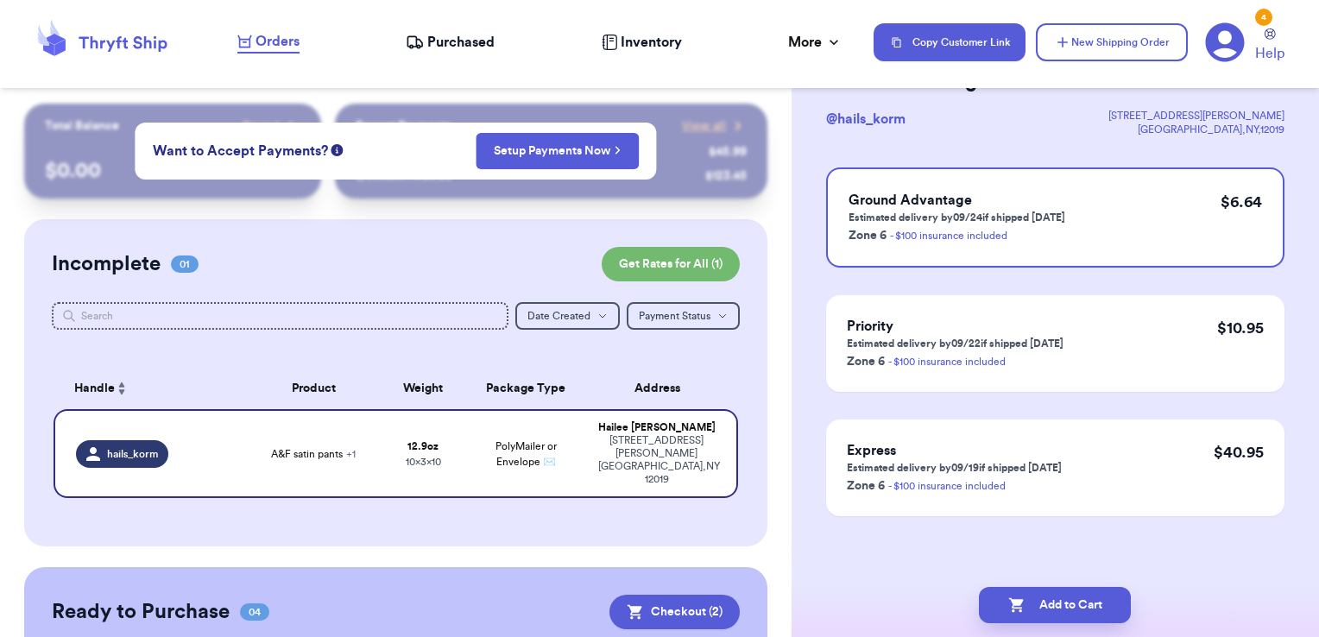
scroll to position [0, 0]
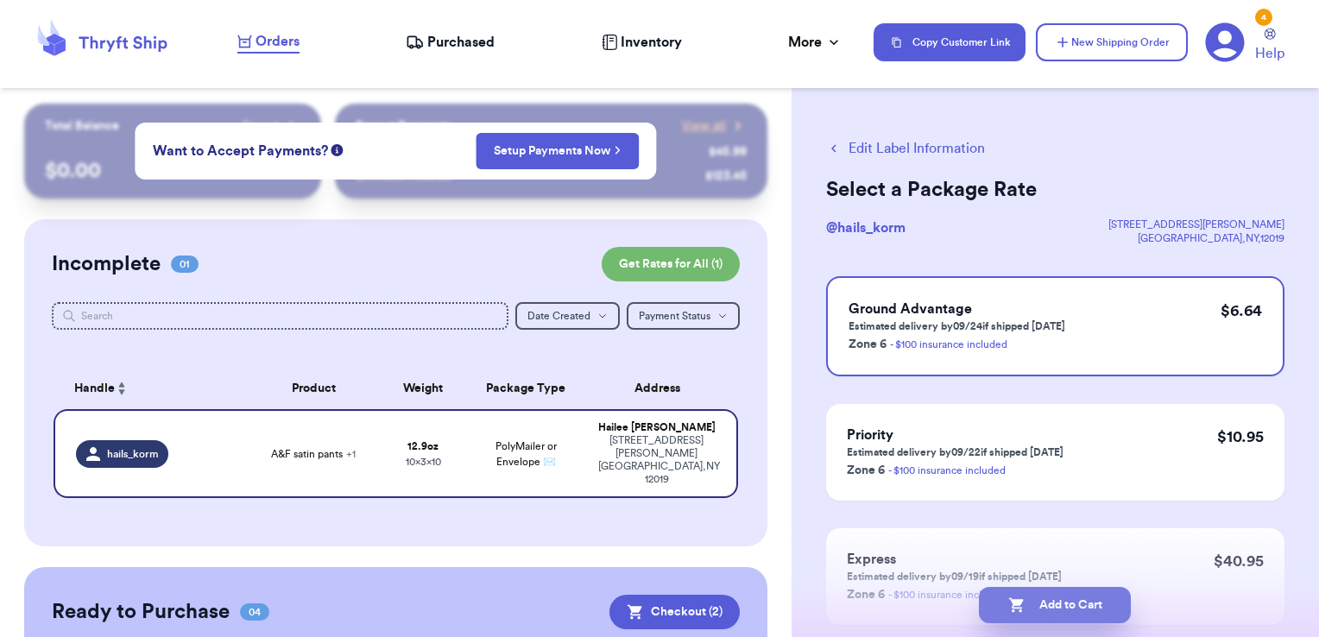
click at [1100, 602] on button "Add to Cart" at bounding box center [1055, 605] width 152 height 36
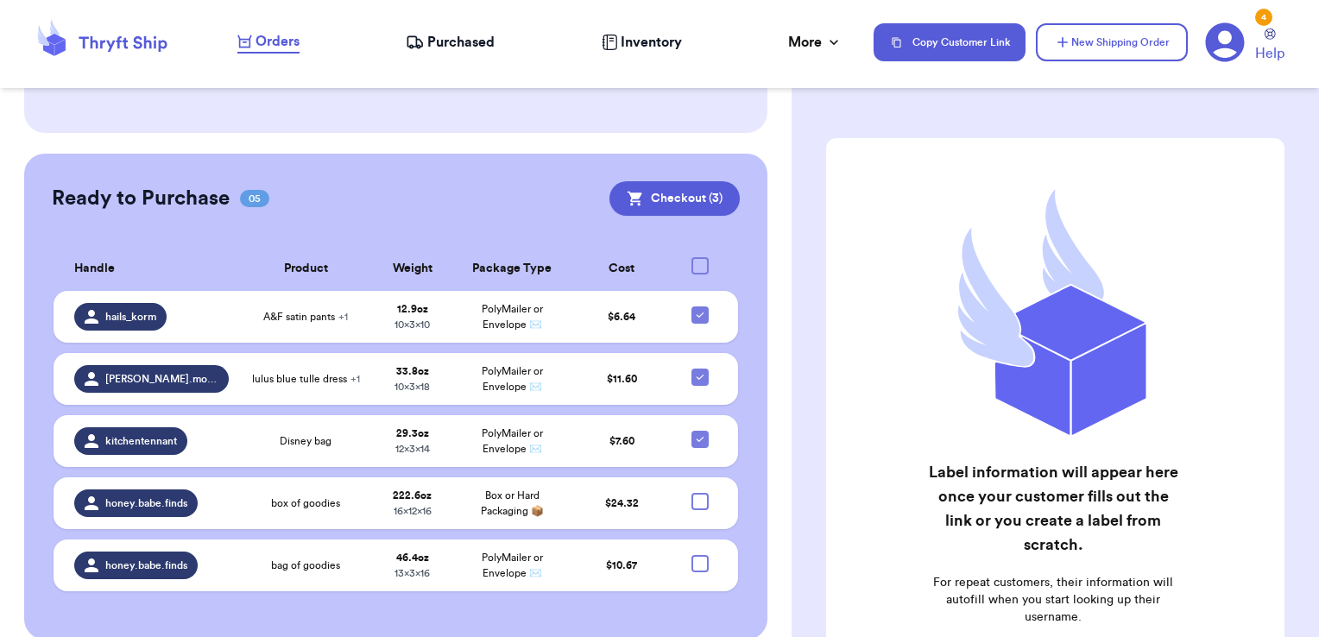
scroll to position [395, 0]
